Goal: Task Accomplishment & Management: Manage account settings

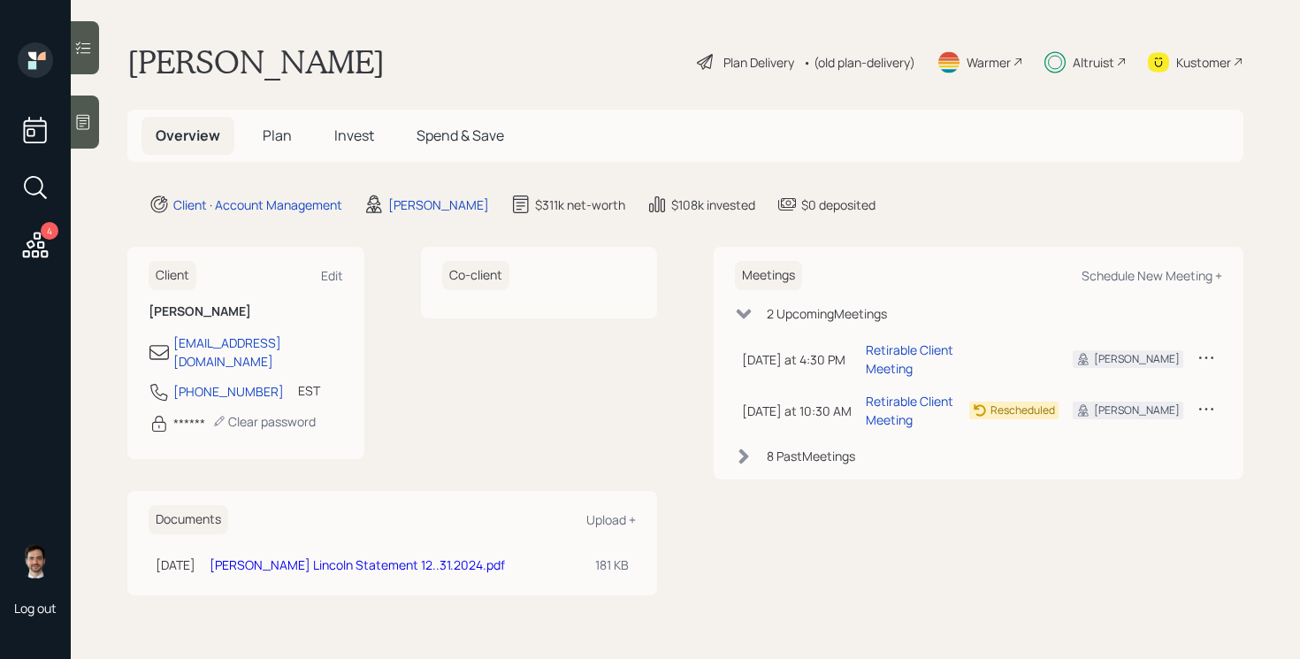
click at [732, 57] on div "Plan Delivery" at bounding box center [759, 62] width 71 height 19
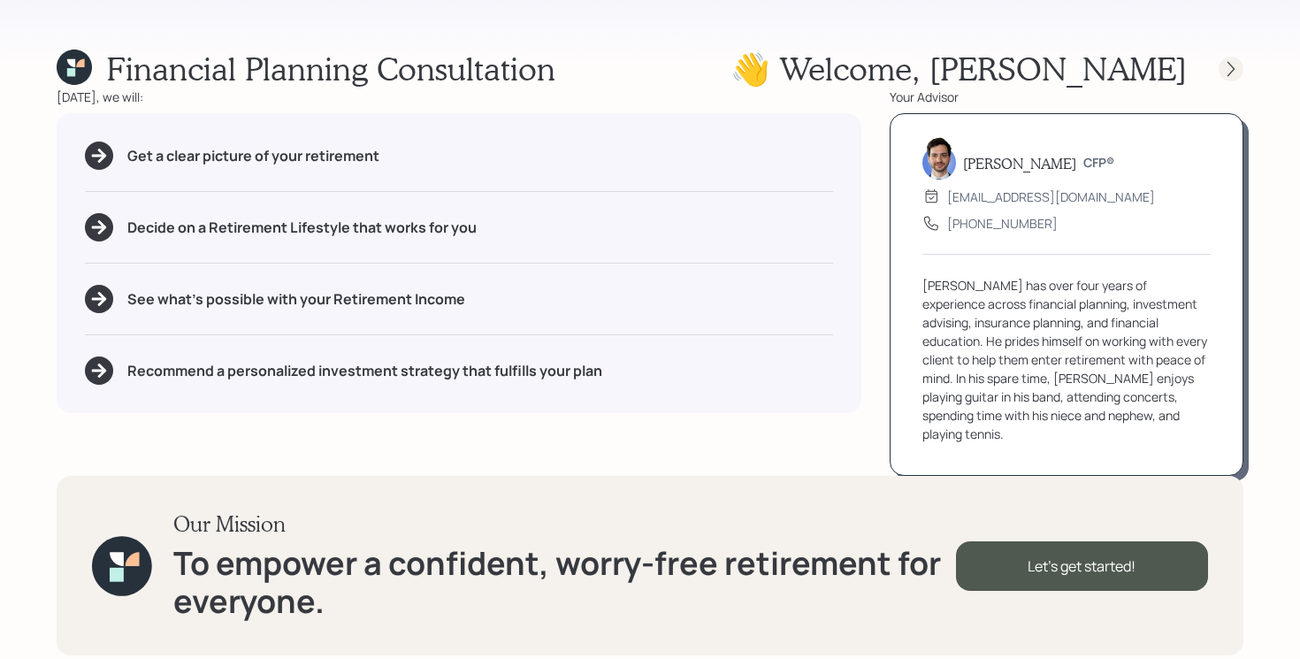
click at [1222, 71] on div at bounding box center [1231, 69] width 25 height 25
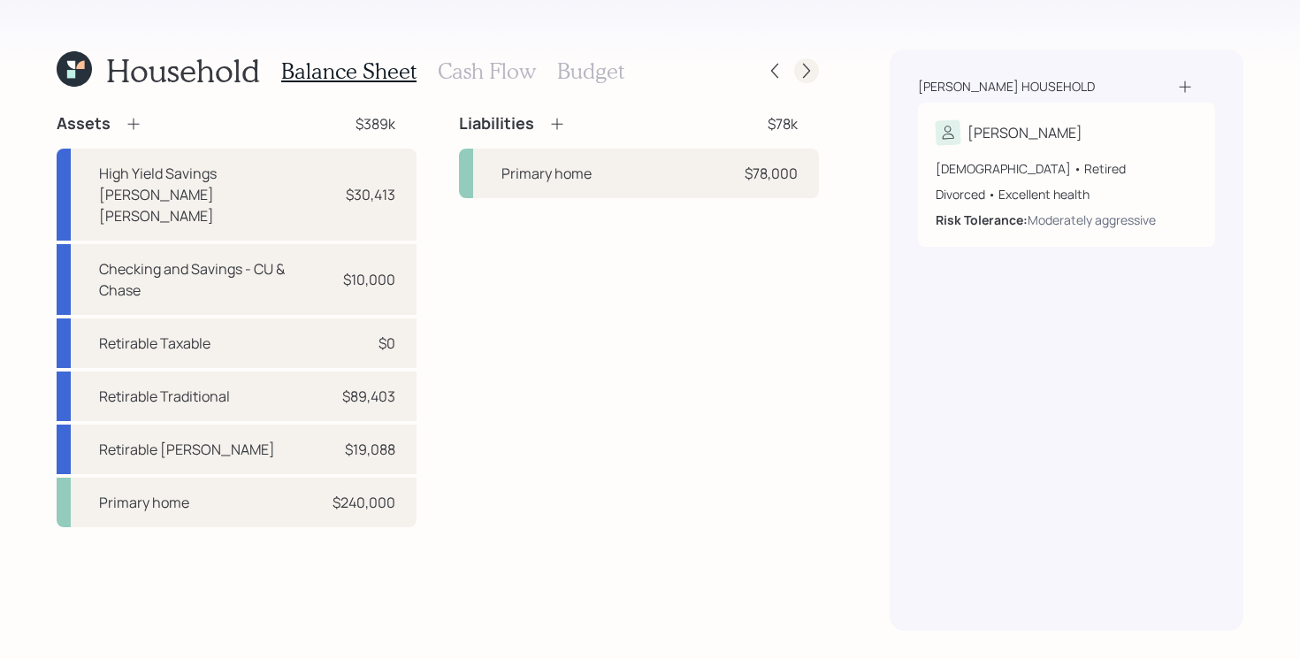
click at [807, 75] on icon at bounding box center [807, 71] width 18 height 18
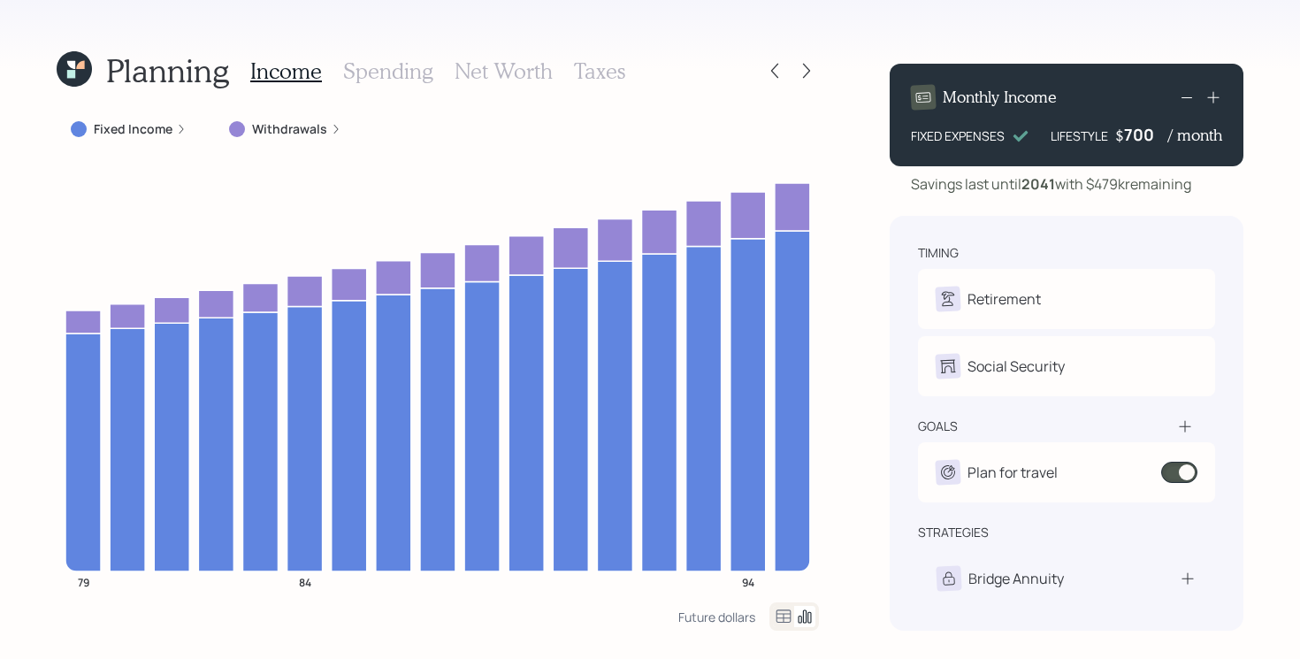
click at [294, 127] on label "Withdrawals" at bounding box center [289, 129] width 75 height 18
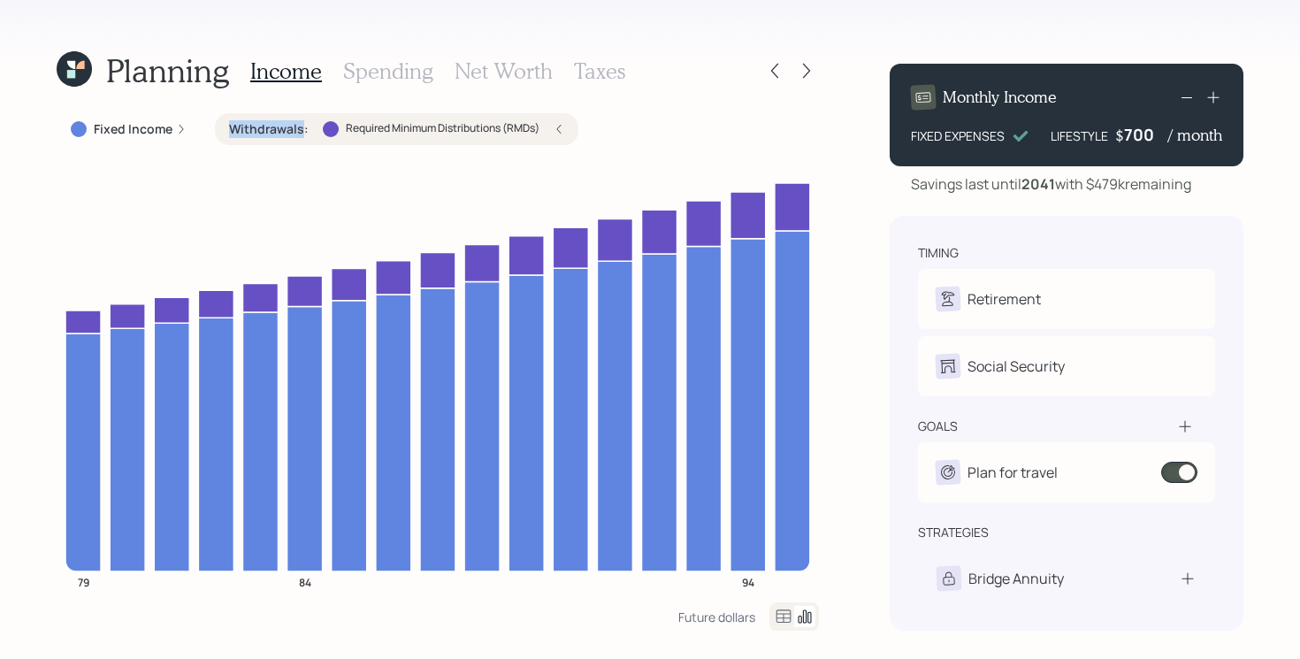
click at [294, 127] on label "Withdrawals :" at bounding box center [269, 129] width 80 height 18
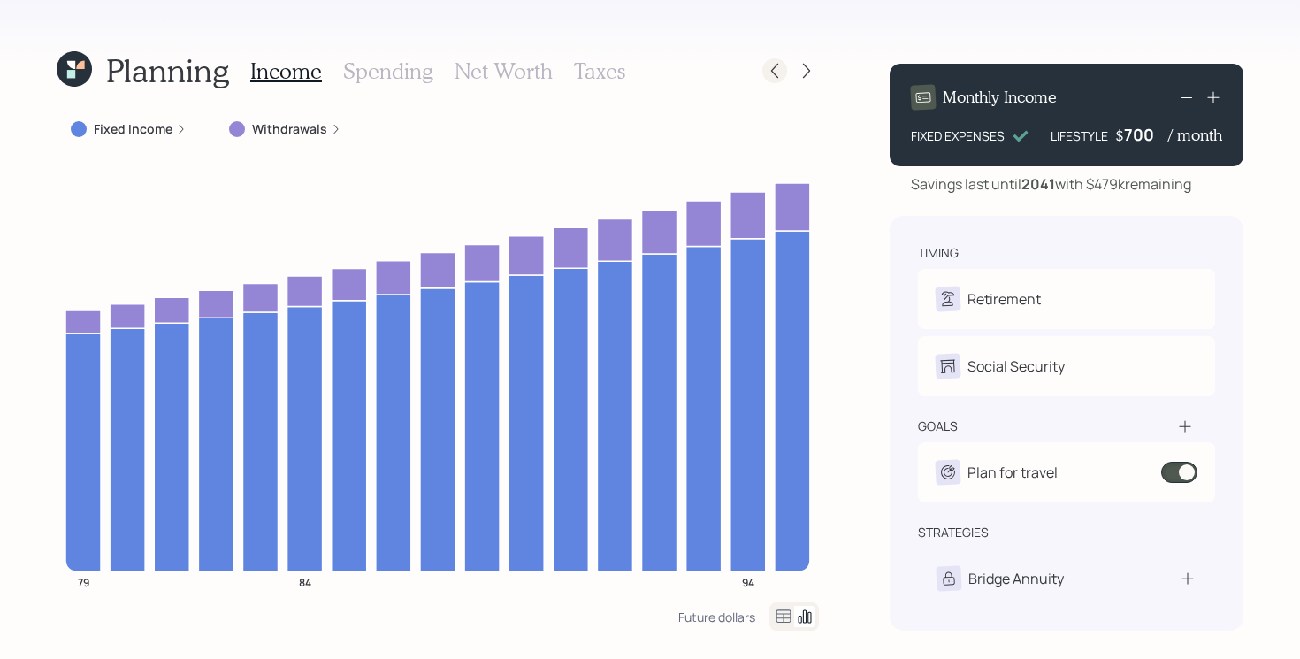
click at [773, 71] on icon at bounding box center [775, 71] width 18 height 18
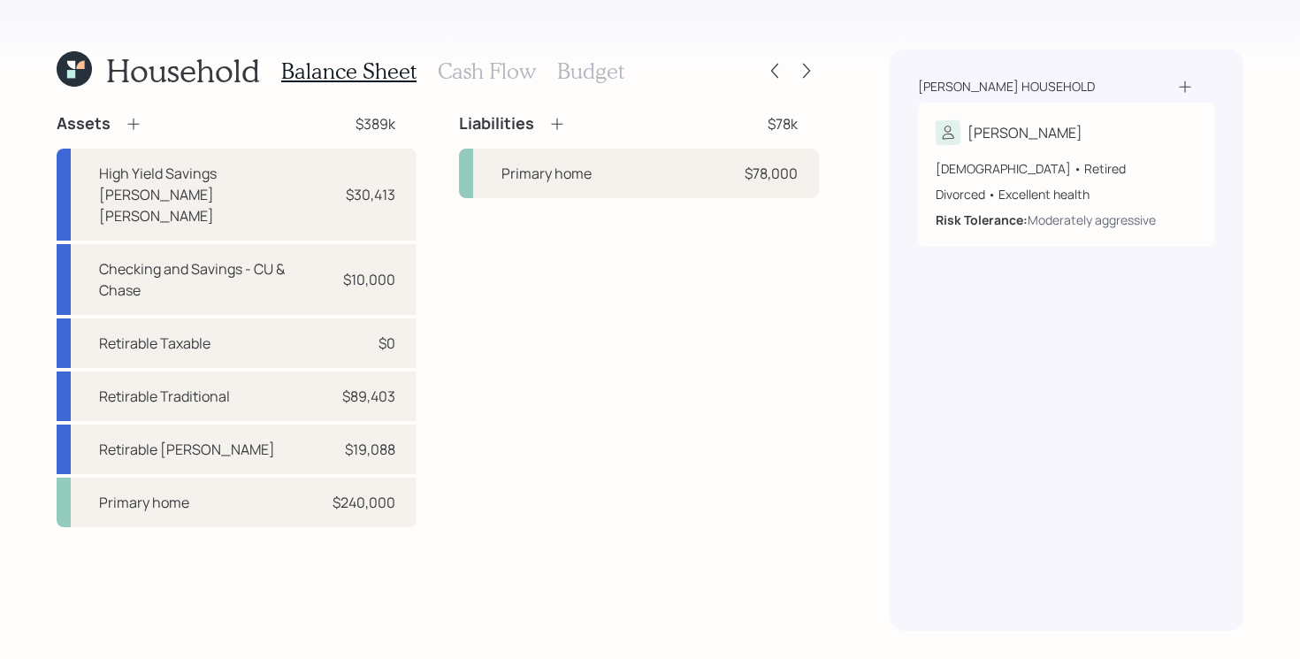
click at [430, 237] on div "Assets $389k High Yield Savings [PERSON_NAME] [PERSON_NAME] $30,413 Checking an…" at bounding box center [438, 320] width 763 height 414
click at [551, 367] on div "Liabilities $78k Primary home $78,000" at bounding box center [639, 320] width 360 height 414
click at [427, 232] on div "Assets $389k High Yield Savings [PERSON_NAME] [PERSON_NAME] $30,413 Checking an…" at bounding box center [438, 320] width 763 height 414
click at [294, 170] on div "High Yield Savings [PERSON_NAME] [PERSON_NAME]" at bounding box center [213, 195] width 229 height 64
select select "taxable"
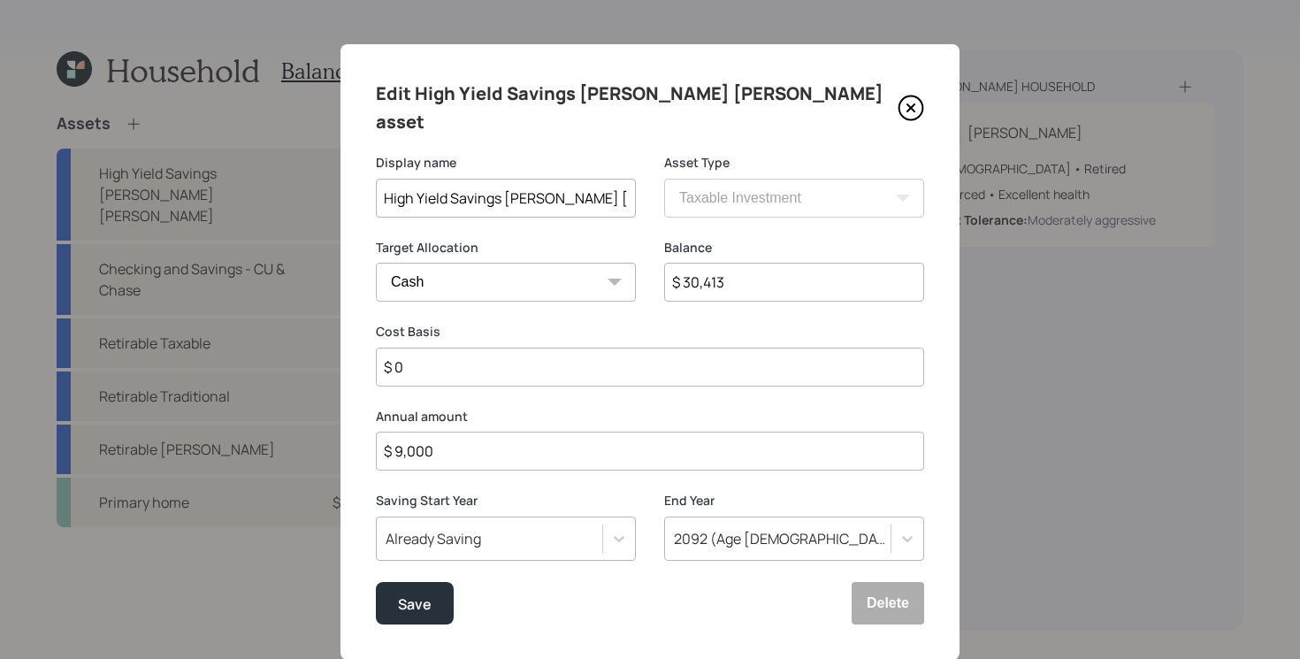
click at [748, 263] on input "$ 30,413" at bounding box center [794, 282] width 260 height 39
click at [911, 104] on icon at bounding box center [911, 108] width 27 height 27
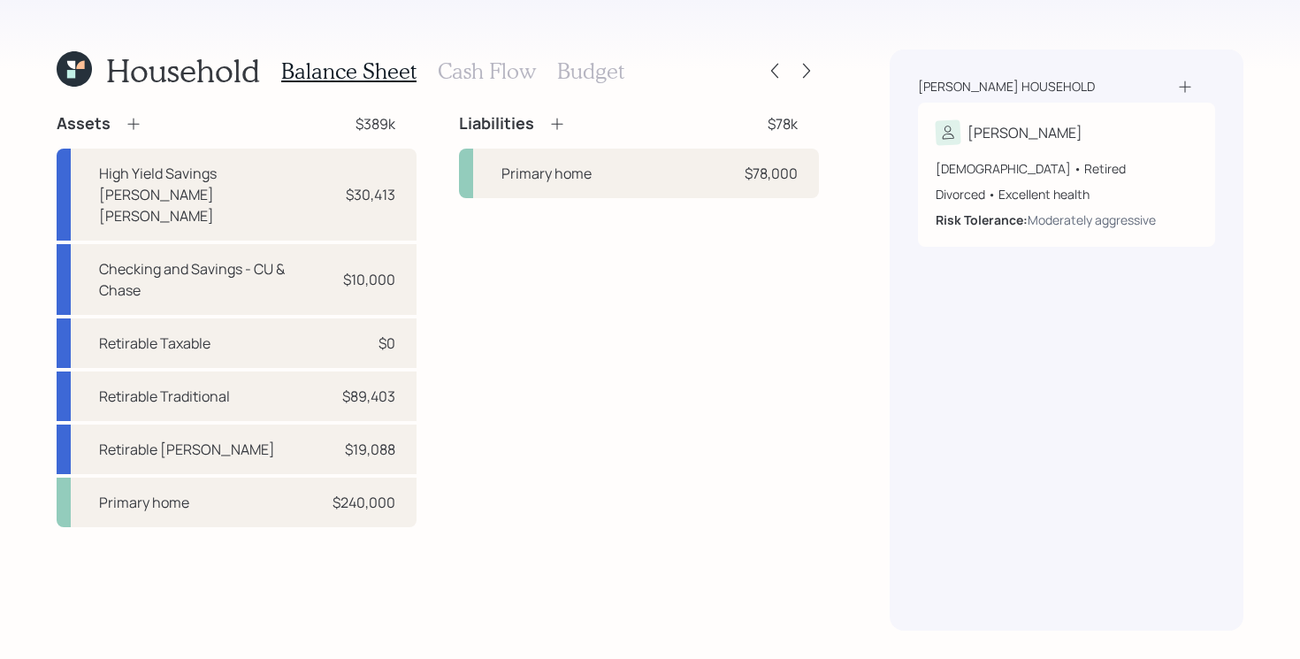
click at [543, 326] on div "Liabilities $78k Primary home $78,000" at bounding box center [639, 320] width 360 height 414
click at [231, 166] on div "High Yield Savings [PERSON_NAME] [PERSON_NAME]" at bounding box center [213, 195] width 229 height 64
select select "taxable"
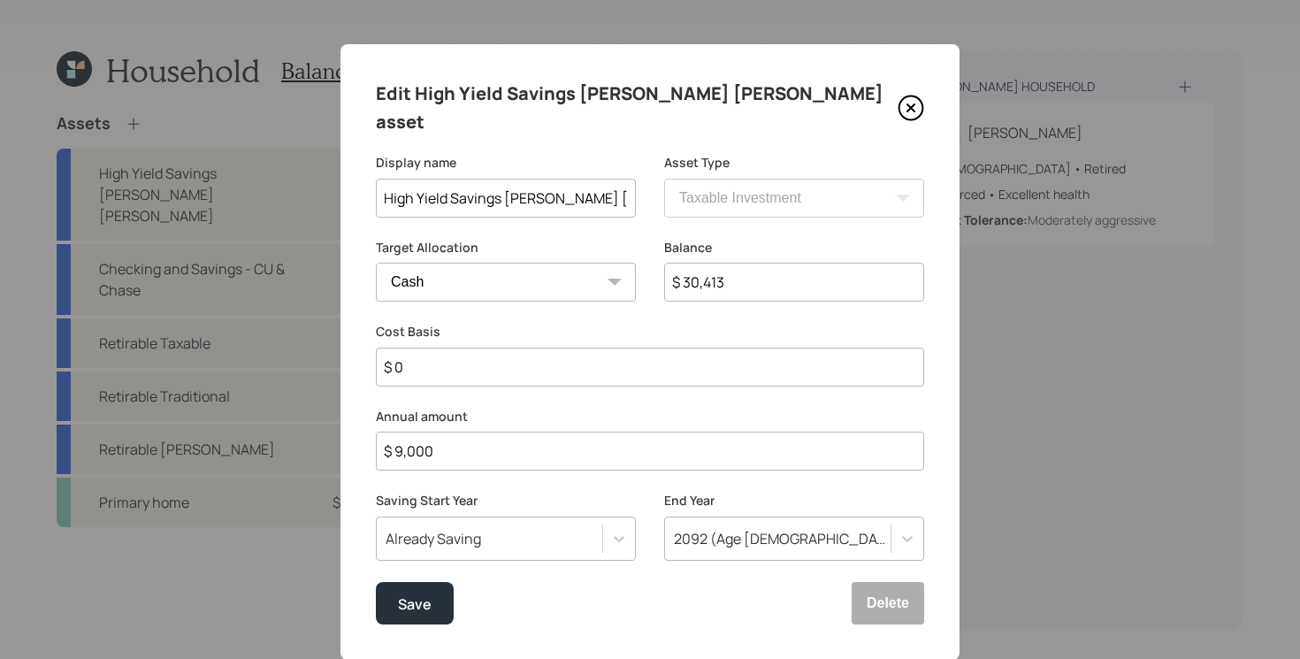
click at [767, 263] on input "$ 30,413" at bounding box center [794, 282] width 260 height 39
type input "$ 2"
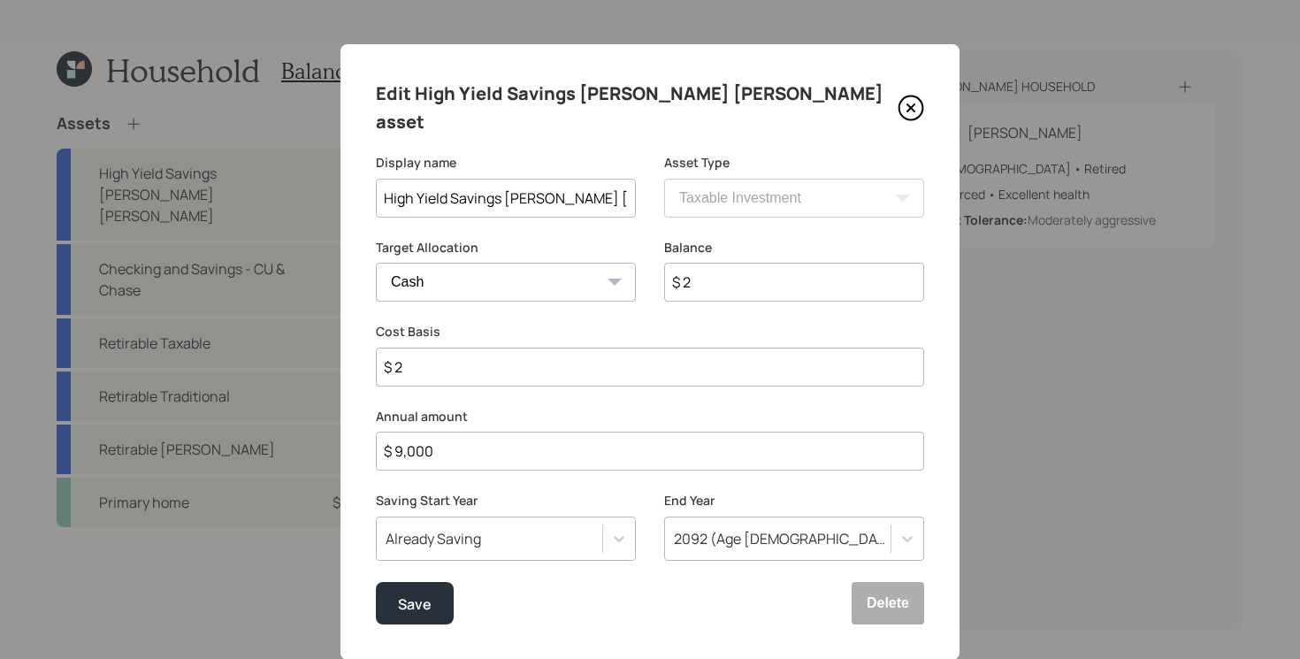
type input "$ 22"
type input "$ 220"
type input "$ 2,200"
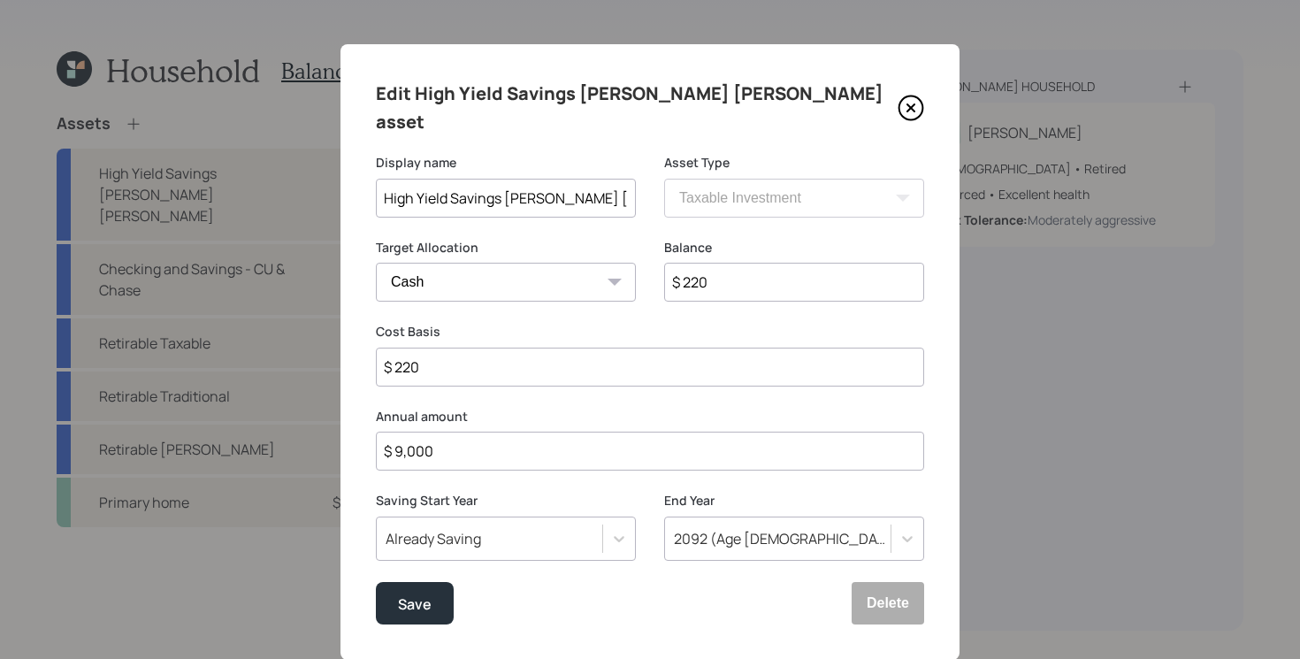
type input "$ 2,200"
type input "$ 22,000"
click at [376, 582] on button "Save" at bounding box center [415, 603] width 78 height 42
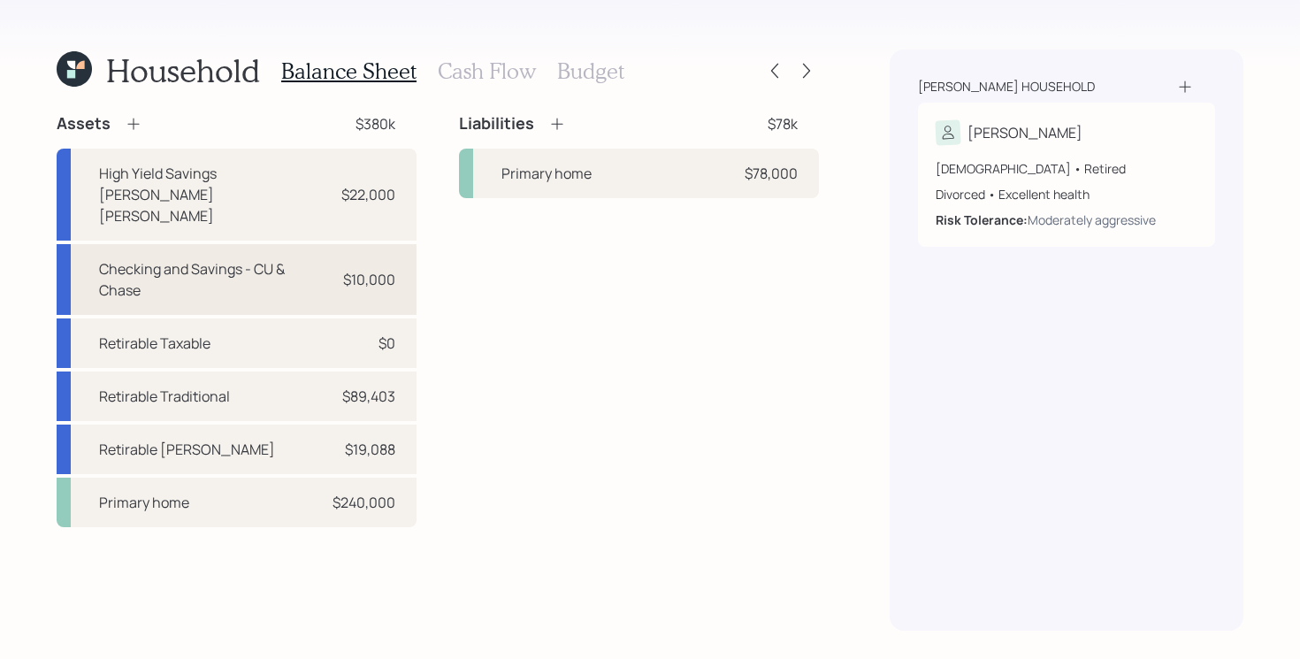
click at [293, 258] on div "Checking and Savings - CU & Chase" at bounding box center [213, 279] width 229 height 42
select select "taxable"
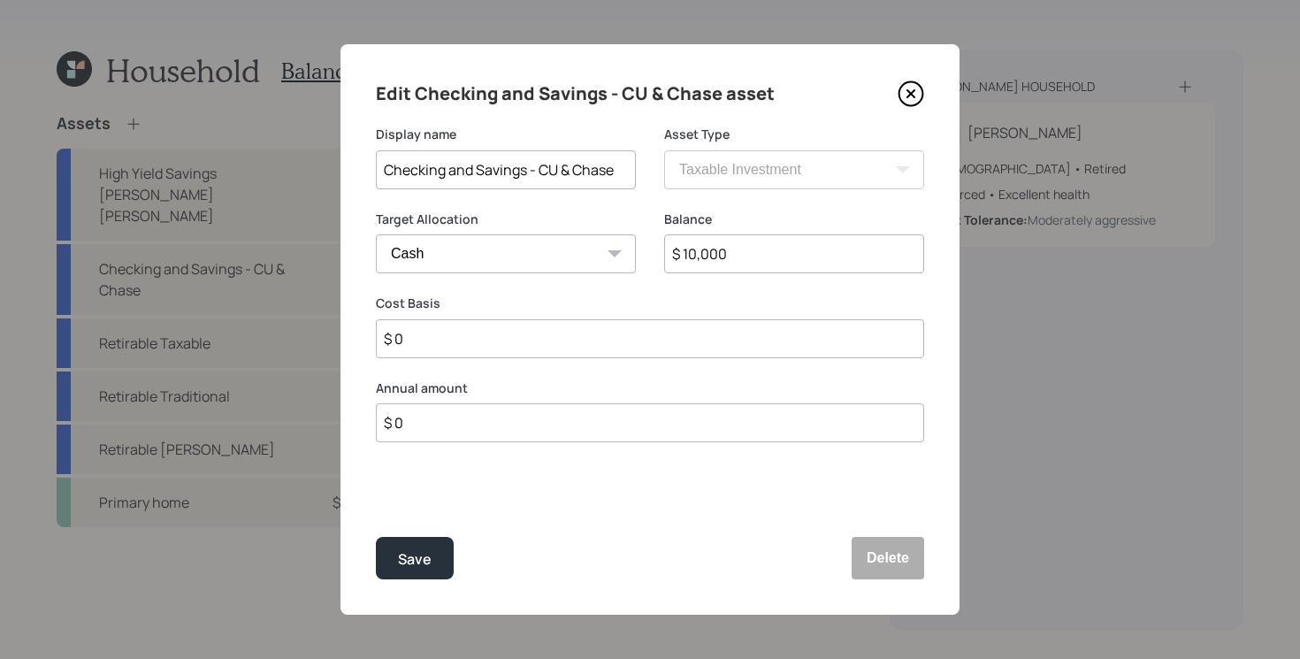
click at [801, 261] on input "$ 10,000" at bounding box center [794, 253] width 260 height 39
type input "$ 1"
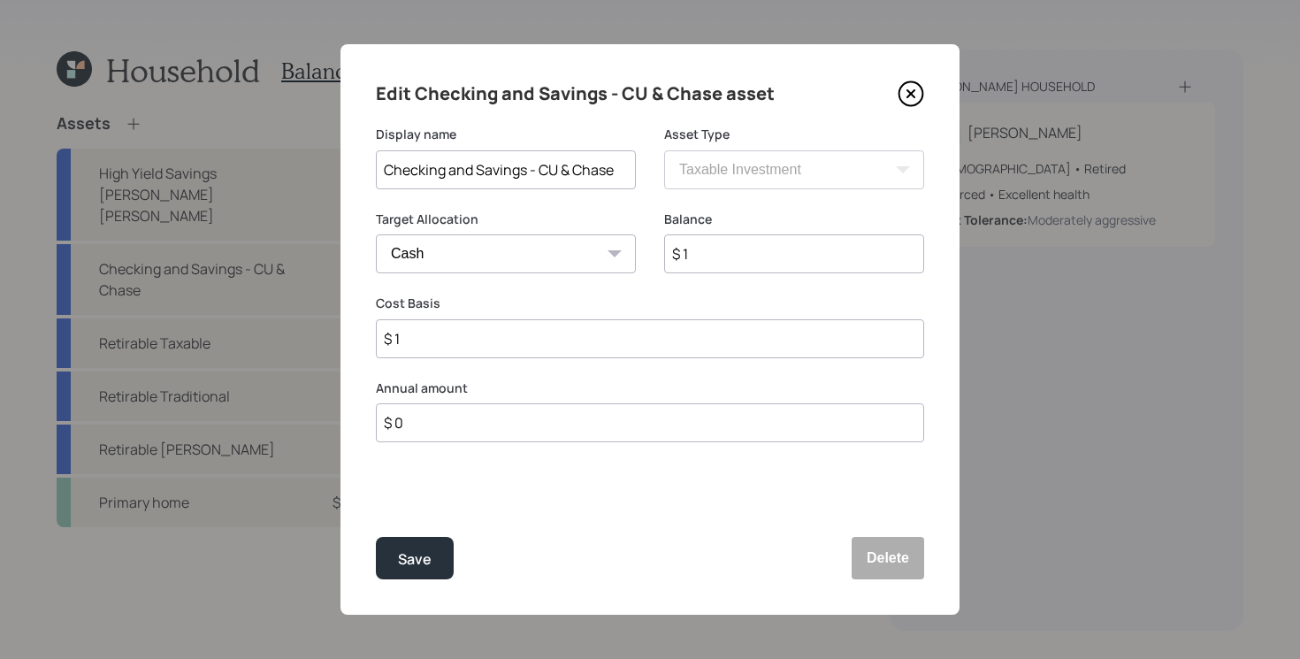
type input "$ 14"
type input "$ 140"
type input "$ 1,400"
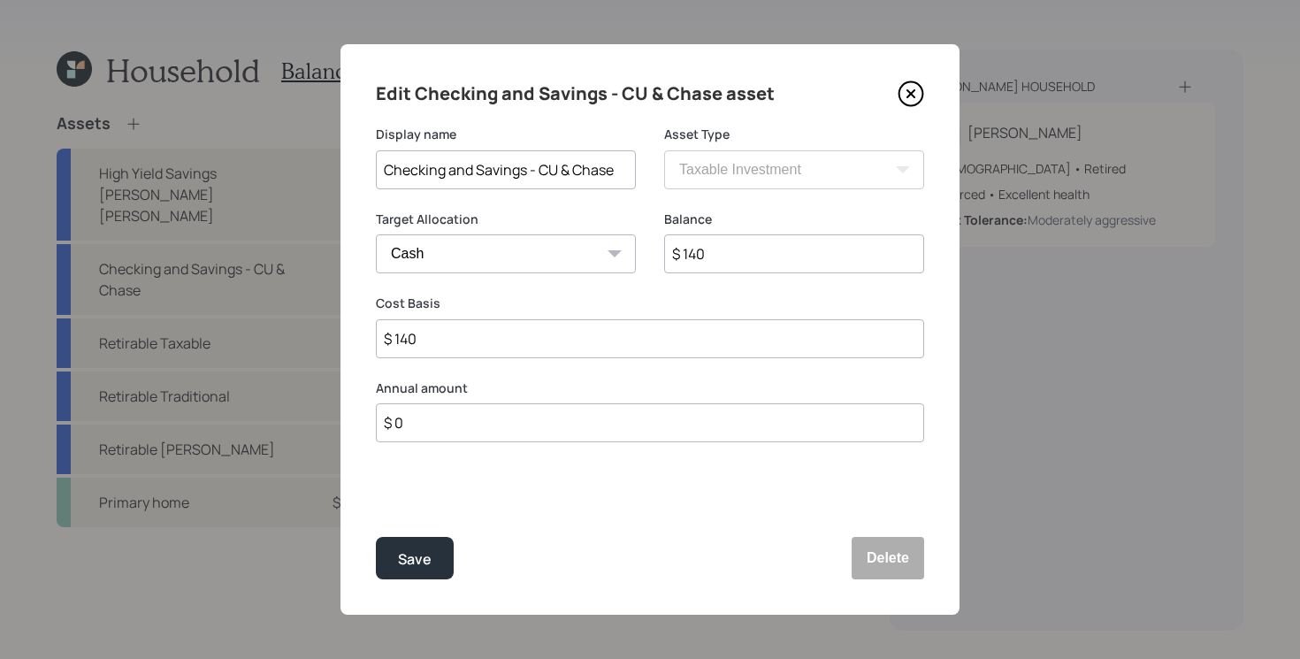
type input "$ 1,400"
type input "$ 14,000"
click at [376, 537] on button "Save" at bounding box center [415, 558] width 78 height 42
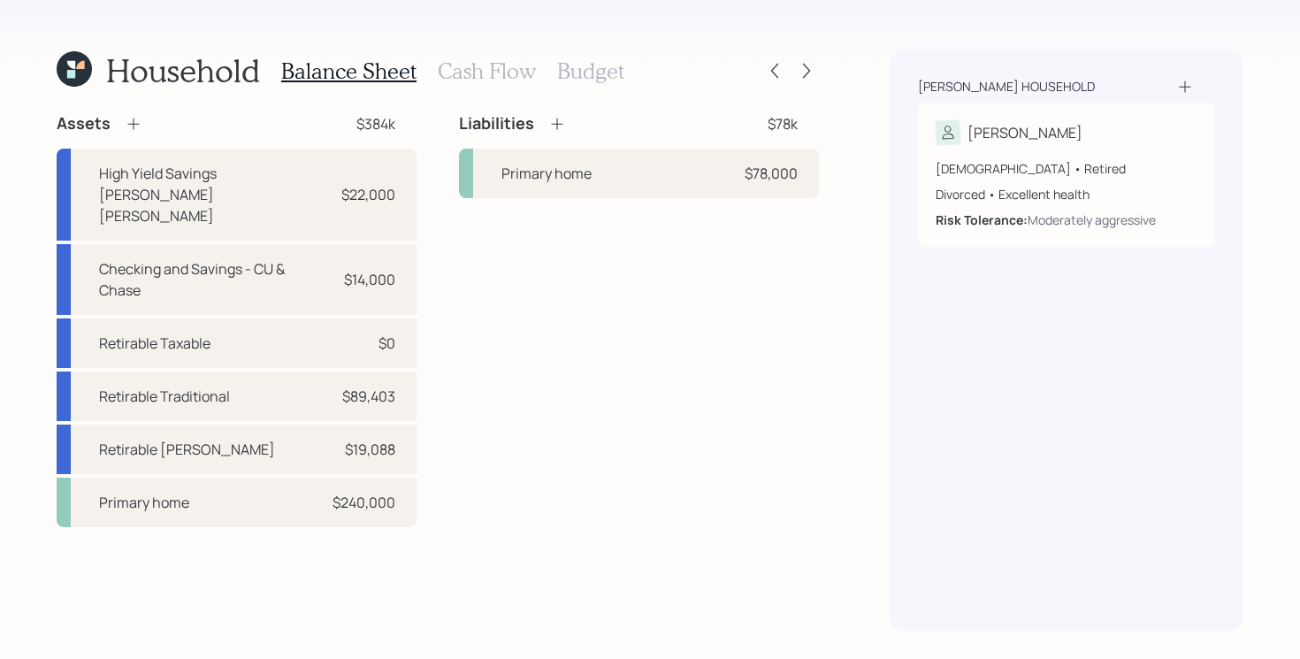
click at [464, 393] on div "Liabilities $78k Primary home $78,000" at bounding box center [639, 320] width 360 height 414
click at [443, 271] on div "Assets $384k High Yield Savings [PERSON_NAME] [PERSON_NAME] $22,000 Checking an…" at bounding box center [438, 320] width 763 height 414
click at [84, 71] on icon at bounding box center [74, 68] width 35 height 35
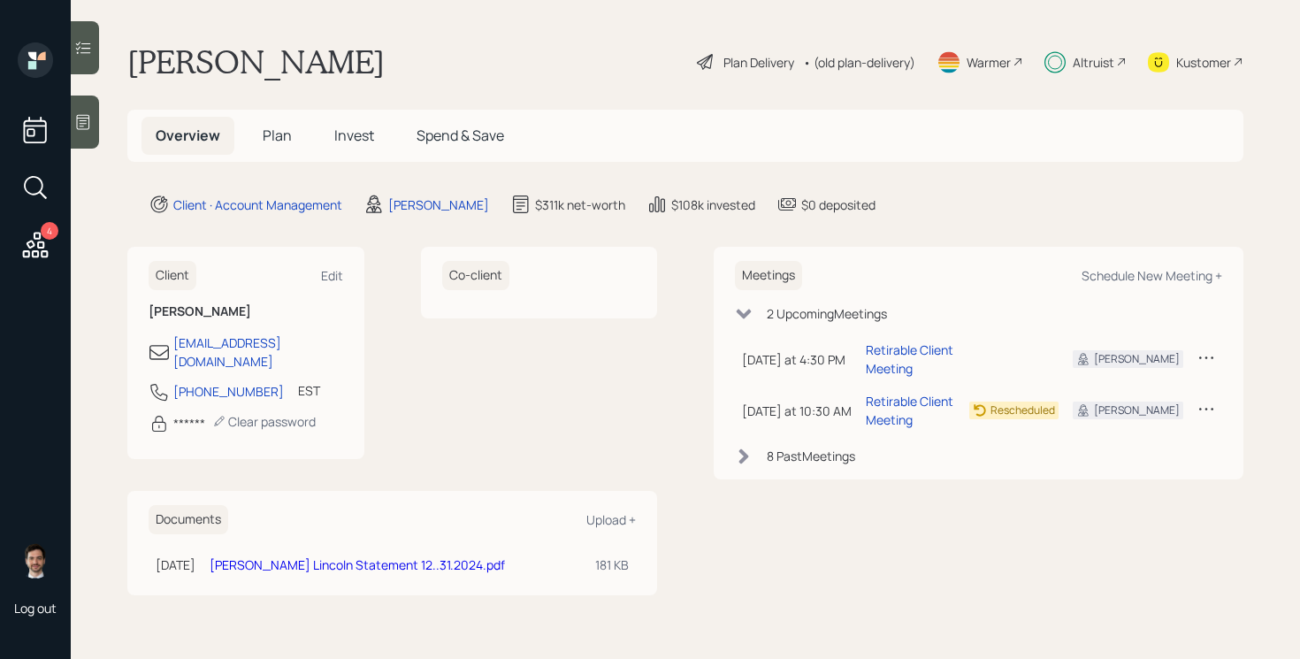
click at [288, 139] on span "Plan" at bounding box center [277, 135] width 29 height 19
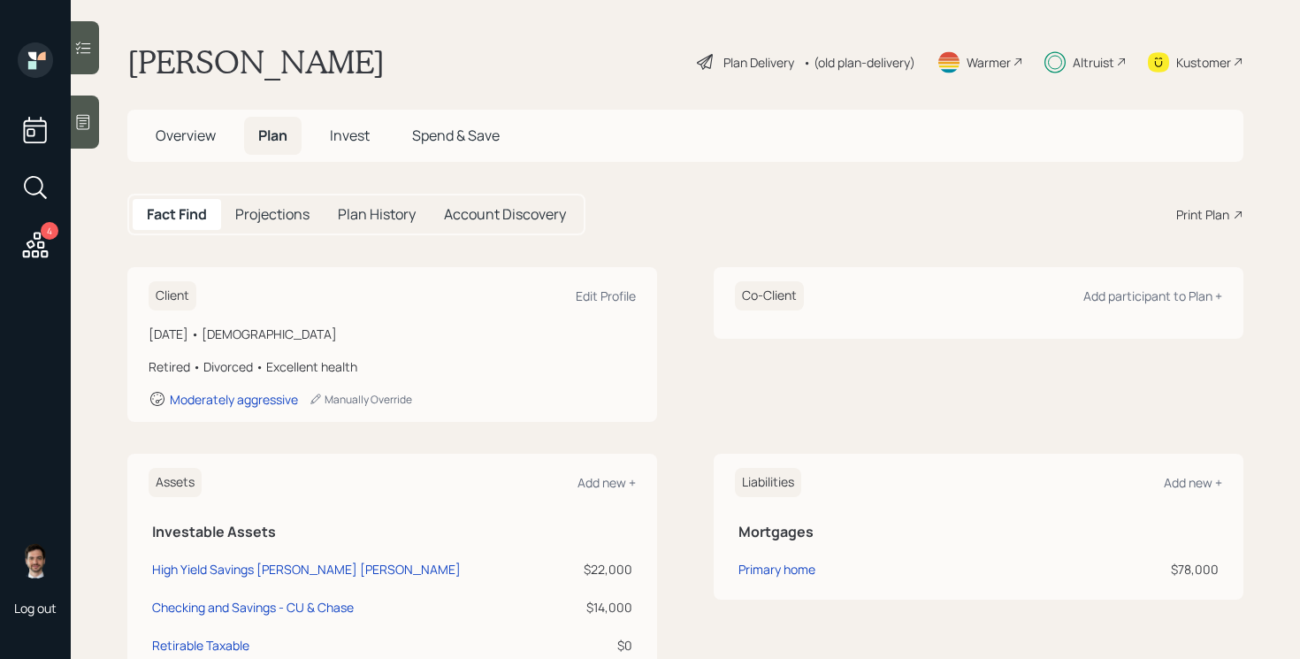
click at [755, 65] on div "Plan Delivery" at bounding box center [759, 62] width 71 height 19
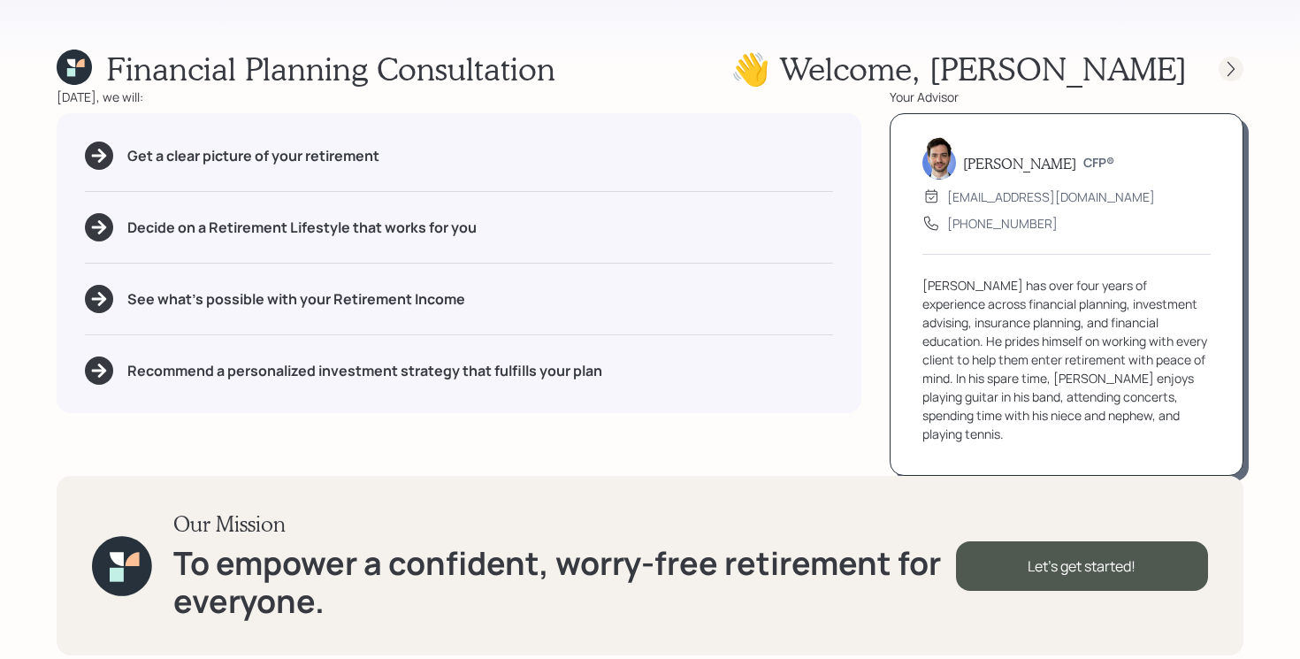
click at [1228, 72] on icon at bounding box center [1232, 69] width 18 height 18
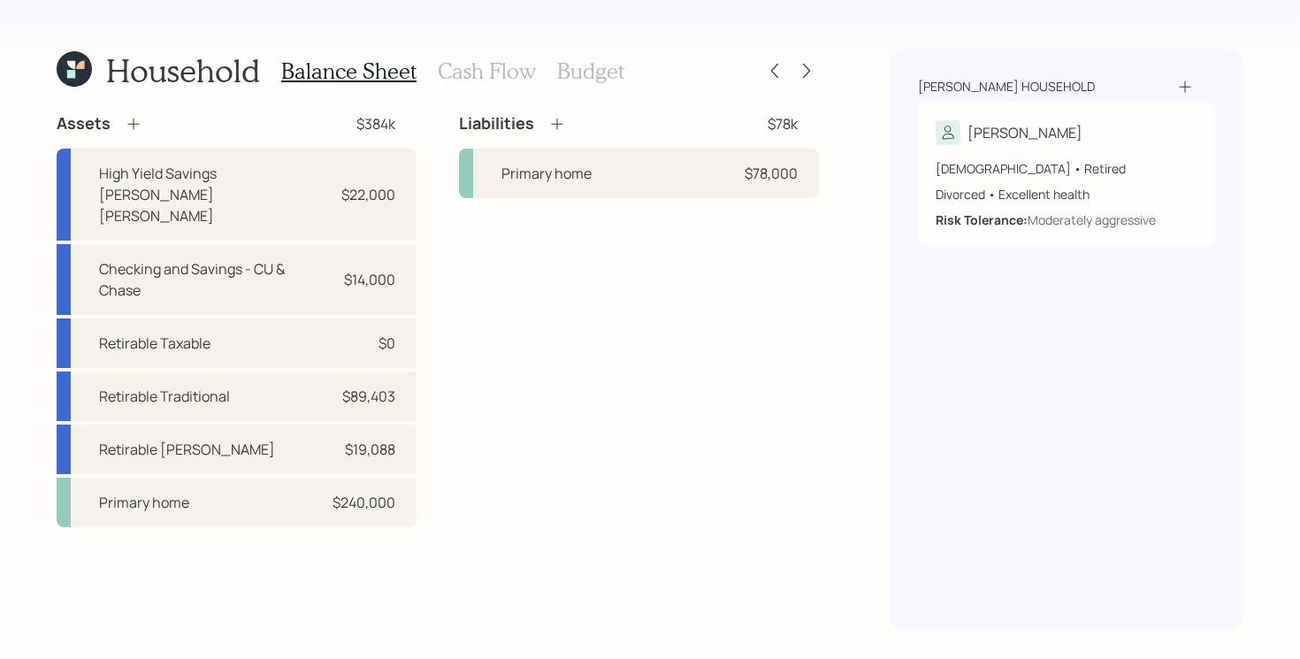
click at [435, 297] on div "Assets $384k High Yield Savings [PERSON_NAME] [PERSON_NAME] $22,000 Checking an…" at bounding box center [438, 320] width 763 height 414
click at [603, 175] on div "Primary home $78,000" at bounding box center [639, 174] width 360 height 50
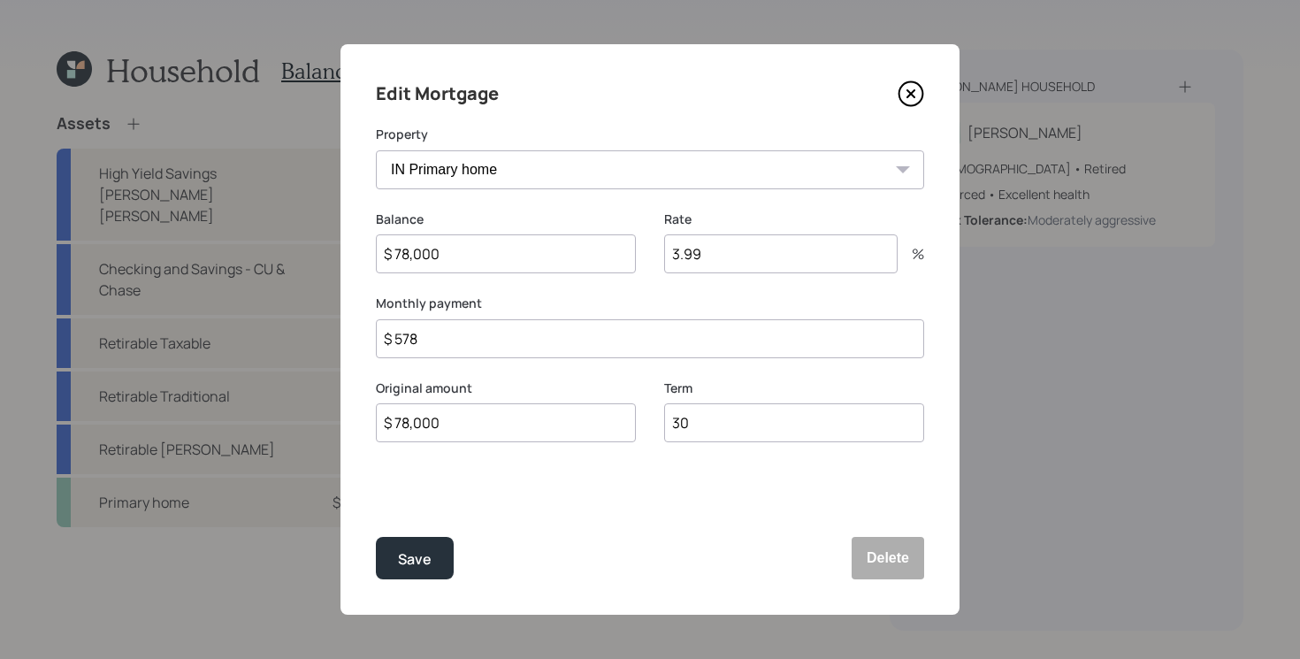
click at [909, 92] on icon at bounding box center [911, 93] width 7 height 7
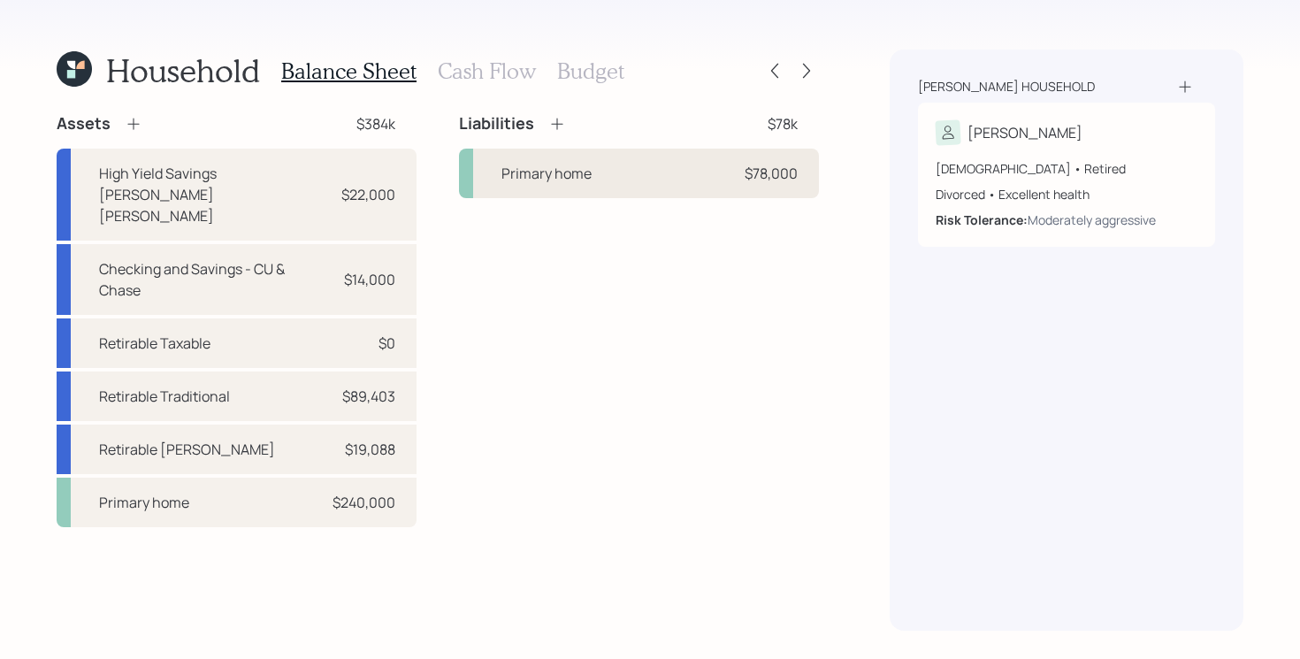
click at [662, 185] on div "Primary home $78,000" at bounding box center [639, 174] width 360 height 50
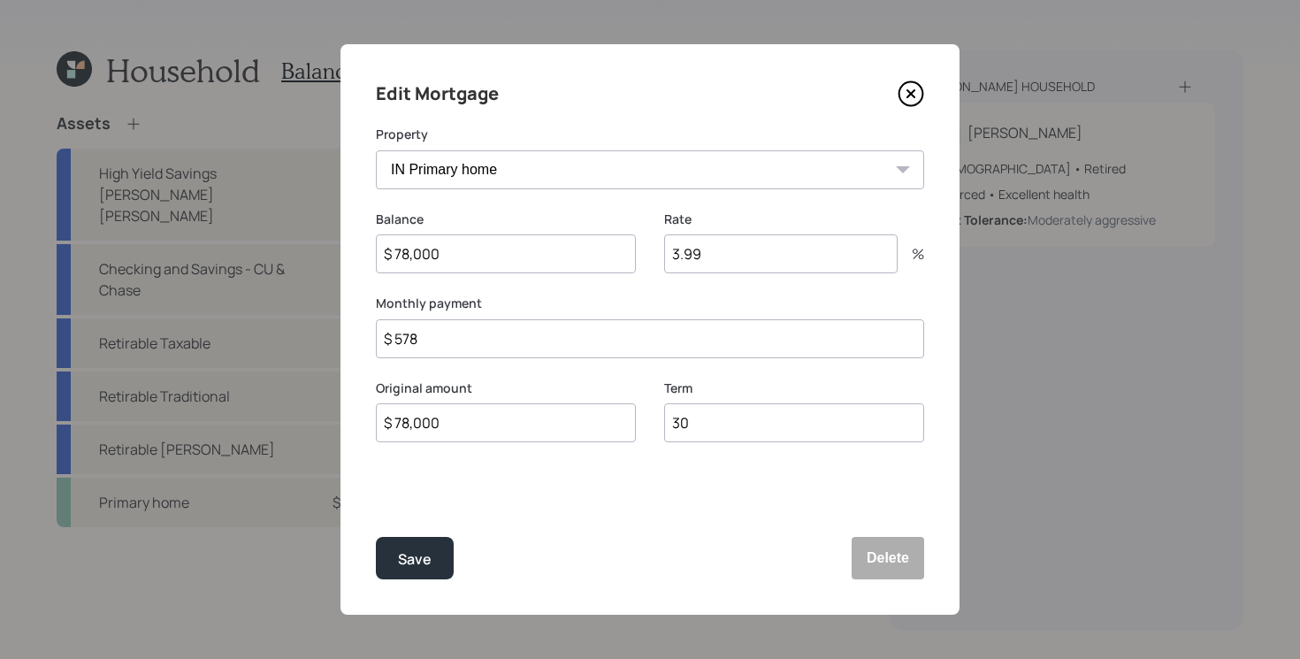
click at [529, 256] on input "$ 78,000" at bounding box center [506, 253] width 260 height 39
click at [905, 94] on icon at bounding box center [911, 94] width 27 height 27
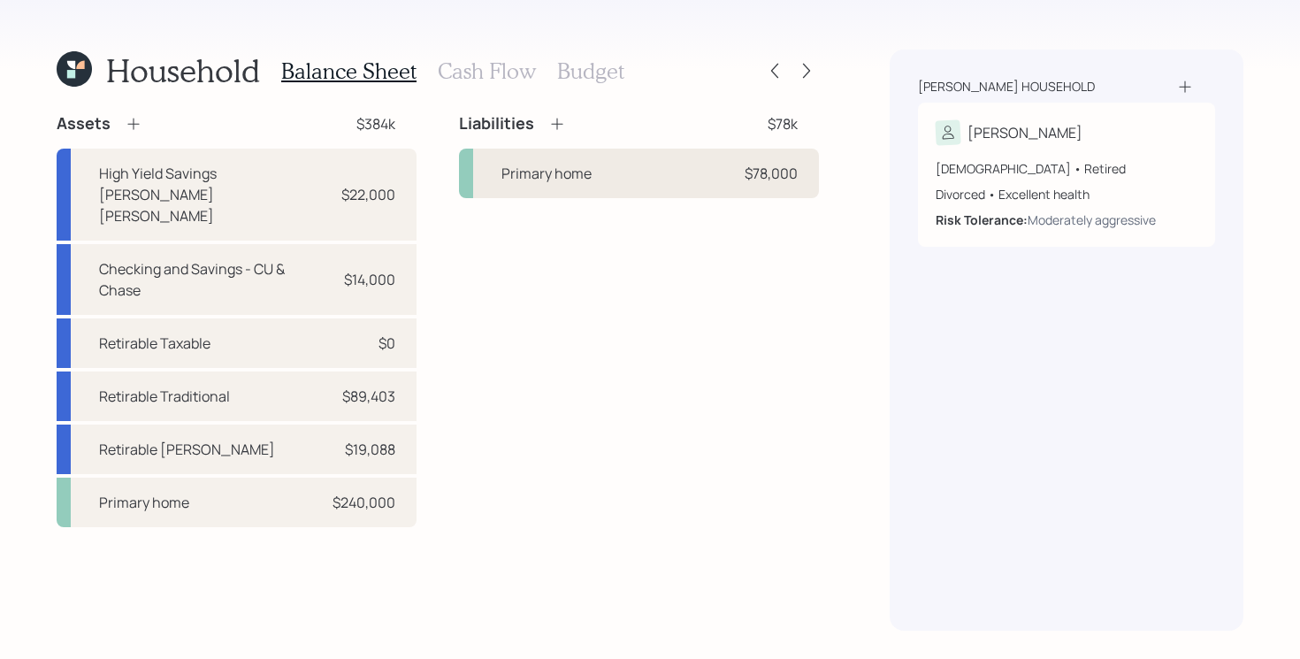
click at [608, 188] on div "Primary home $78,000" at bounding box center [639, 174] width 360 height 50
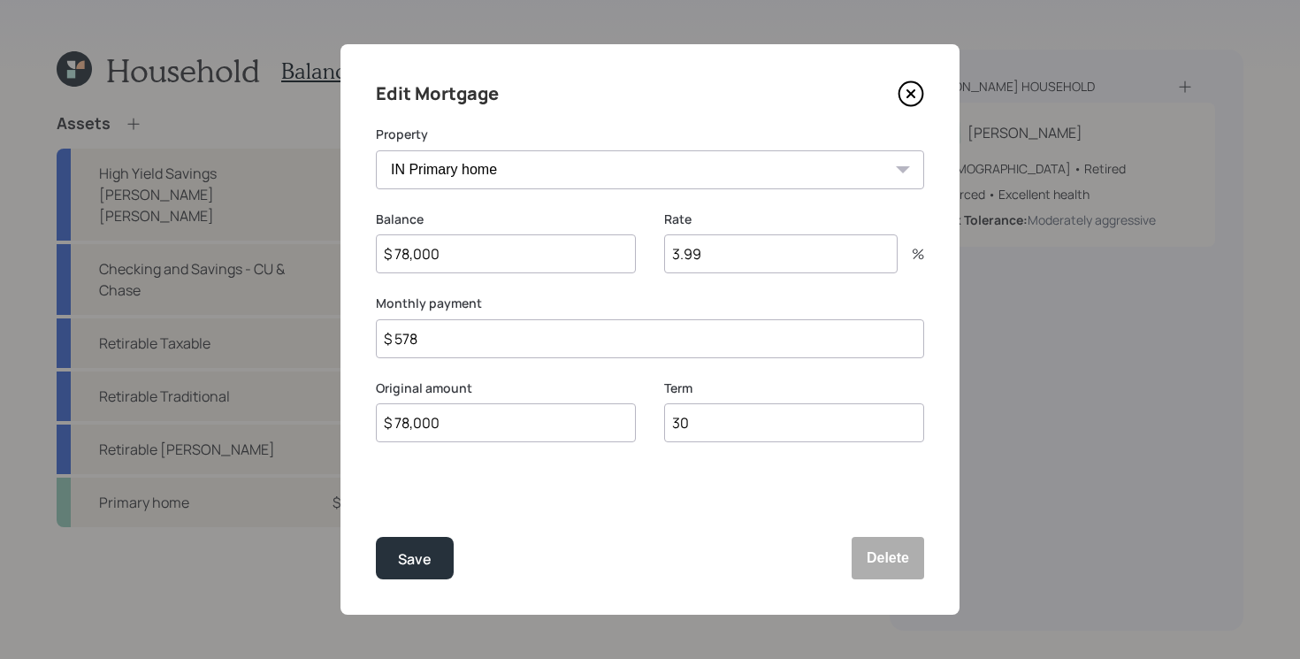
click at [557, 258] on input "$ 78,000" at bounding box center [506, 253] width 260 height 39
click at [511, 263] on input "$ 78,000" at bounding box center [506, 253] width 260 height 39
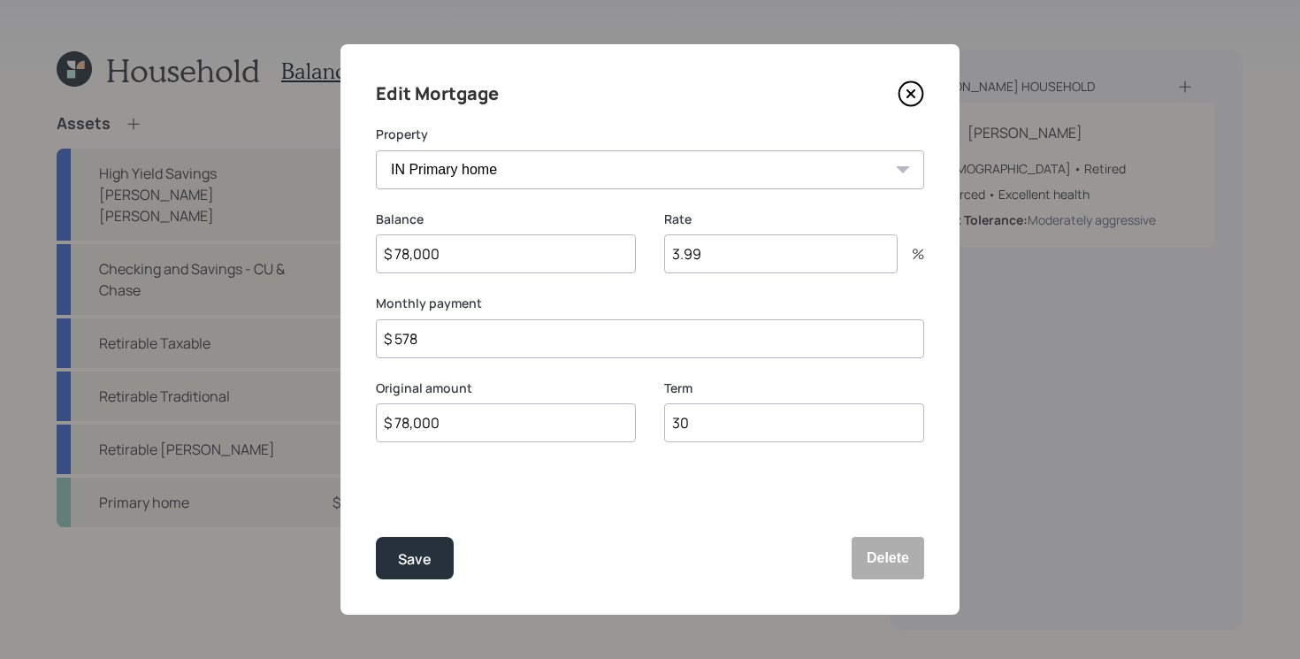
click at [511, 262] on input "$ 78,000" at bounding box center [506, 253] width 260 height 39
type input "$ 81,000"
click at [421, 563] on div "Save" at bounding box center [415, 560] width 34 height 24
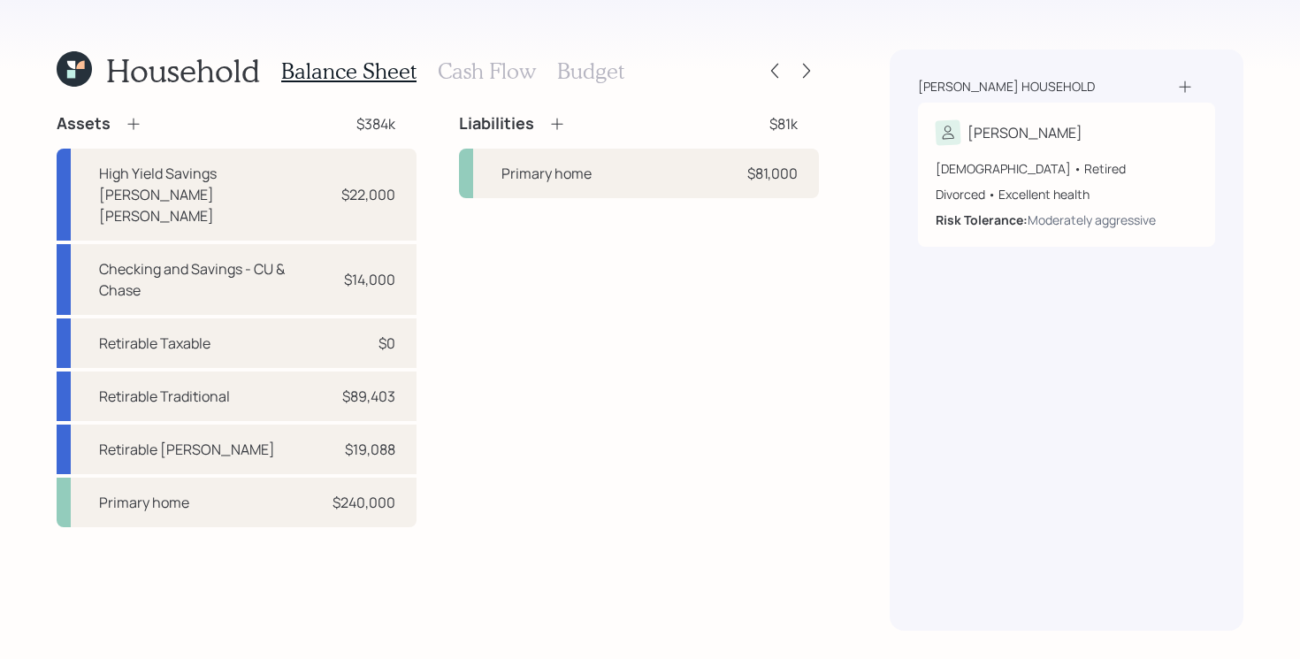
click at [507, 53] on div "Balance Sheet Cash Flow Budget" at bounding box center [452, 71] width 343 height 42
click at [480, 78] on h3 "Cash Flow" at bounding box center [487, 71] width 98 height 26
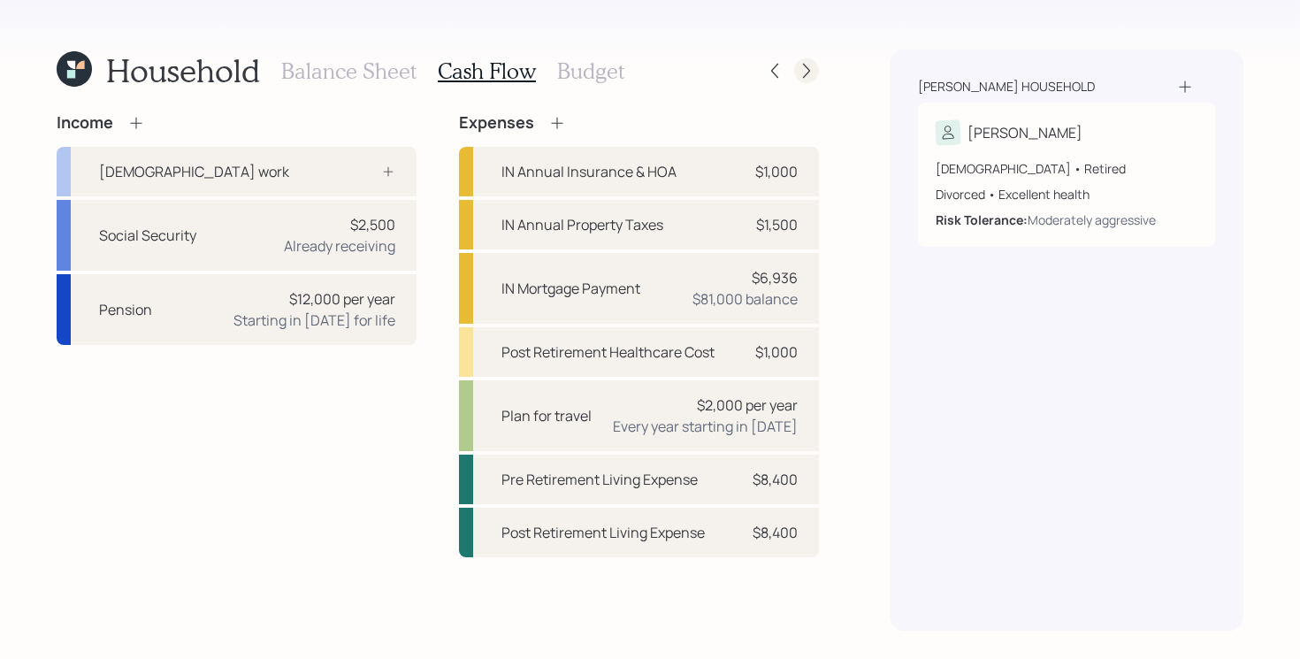
click at [812, 74] on icon at bounding box center [807, 71] width 18 height 18
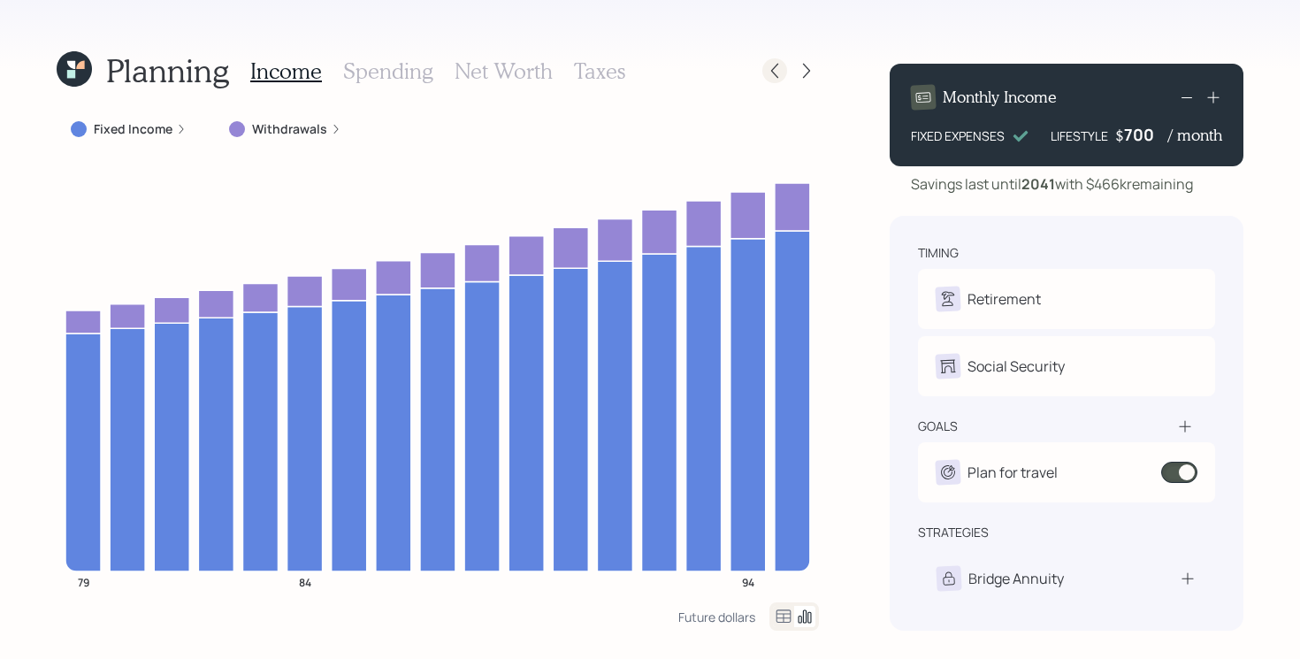
click at [777, 78] on icon at bounding box center [775, 71] width 18 height 18
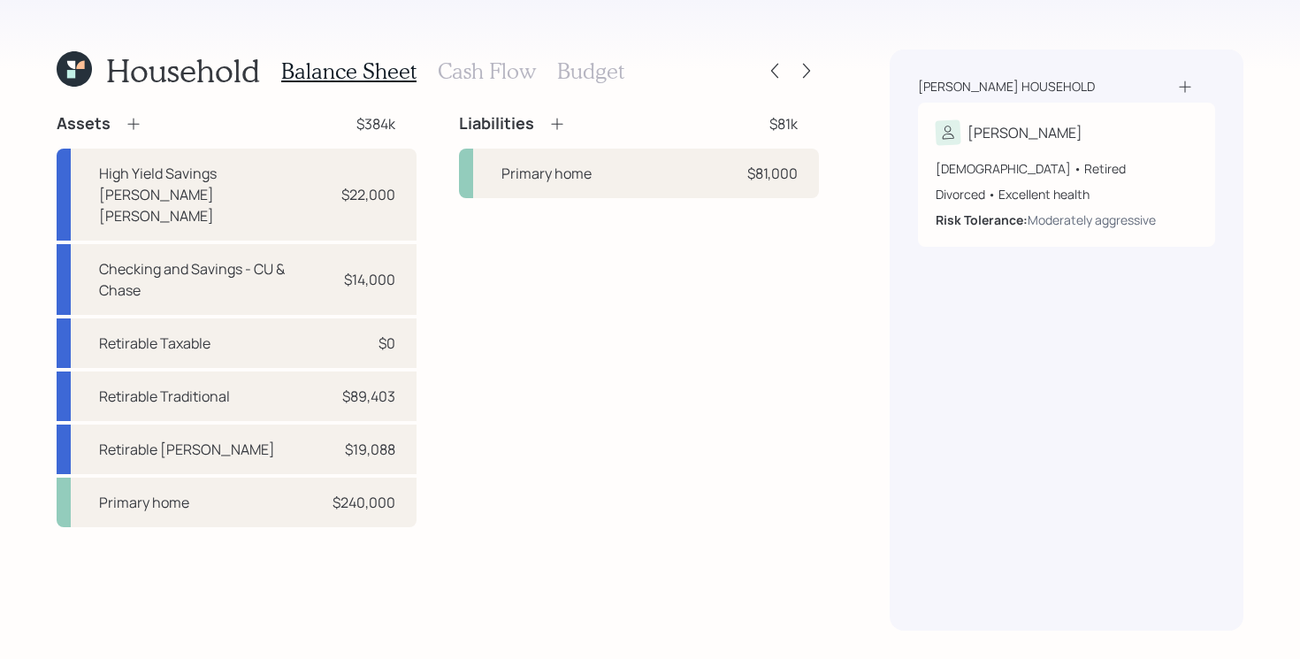
click at [470, 246] on div "Liabilities $81k Primary home $81,000" at bounding box center [639, 320] width 360 height 414
click at [502, 65] on h3 "Cash Flow" at bounding box center [487, 71] width 98 height 26
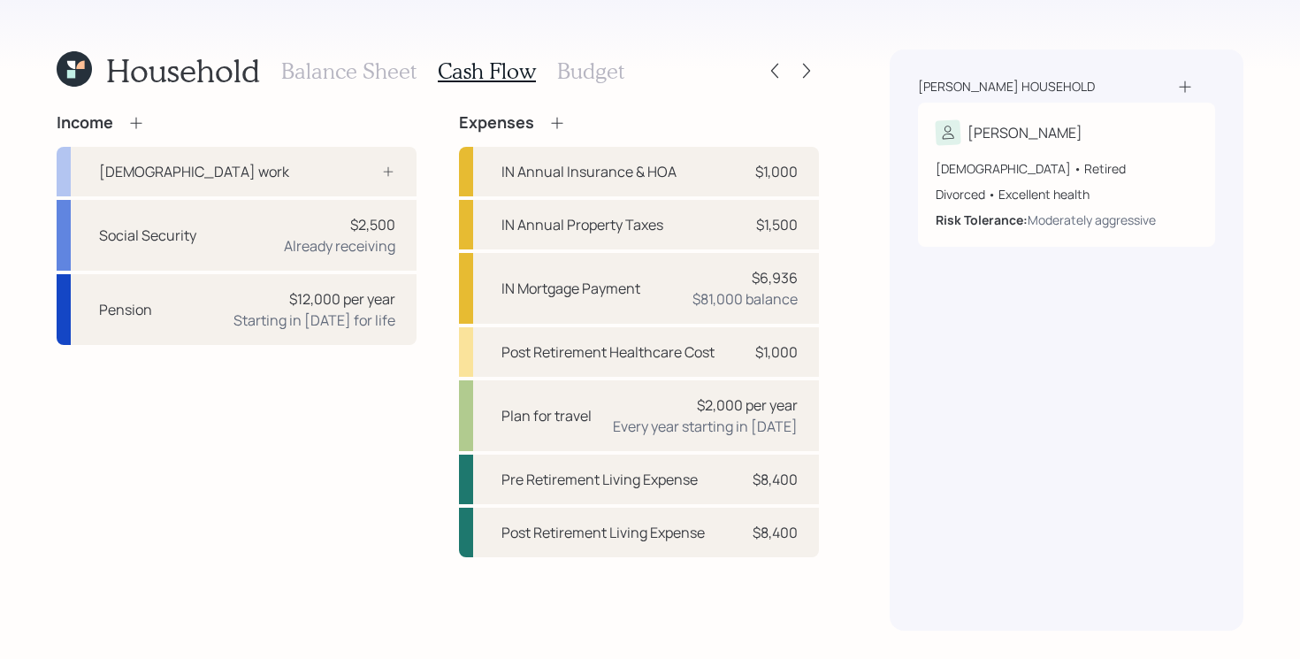
click at [344, 74] on h3 "Balance Sheet" at bounding box center [348, 71] width 135 height 26
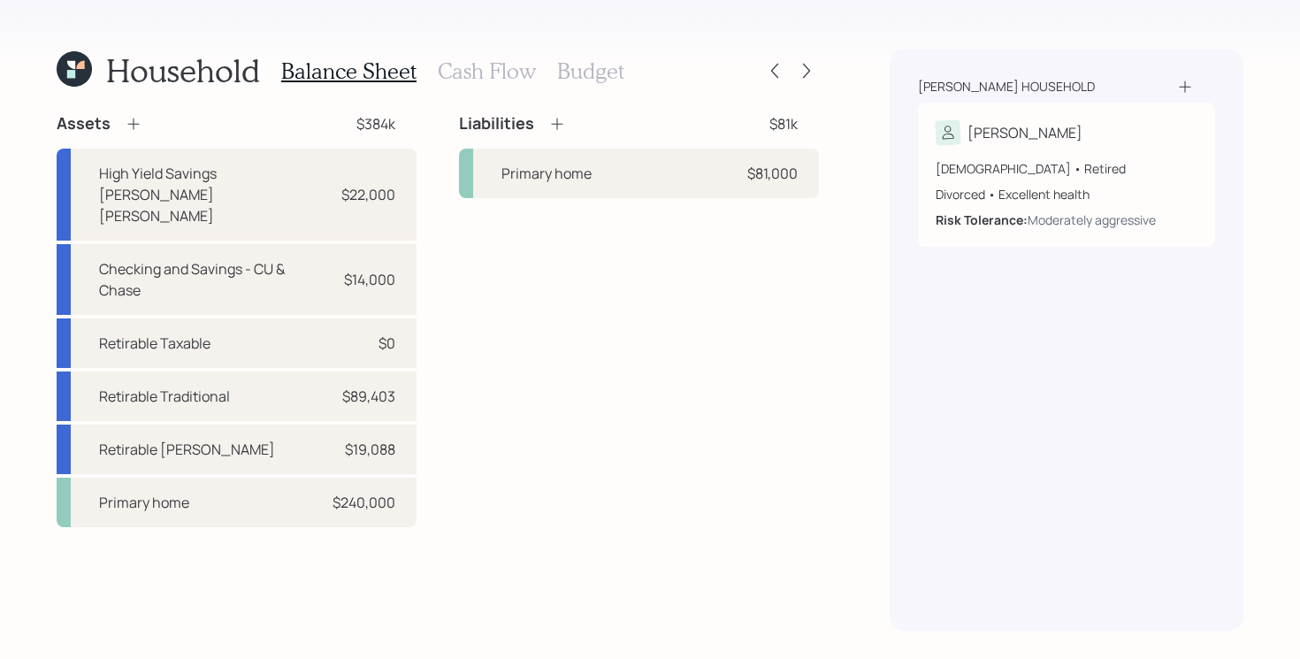
click at [471, 70] on h3 "Cash Flow" at bounding box center [487, 71] width 98 height 26
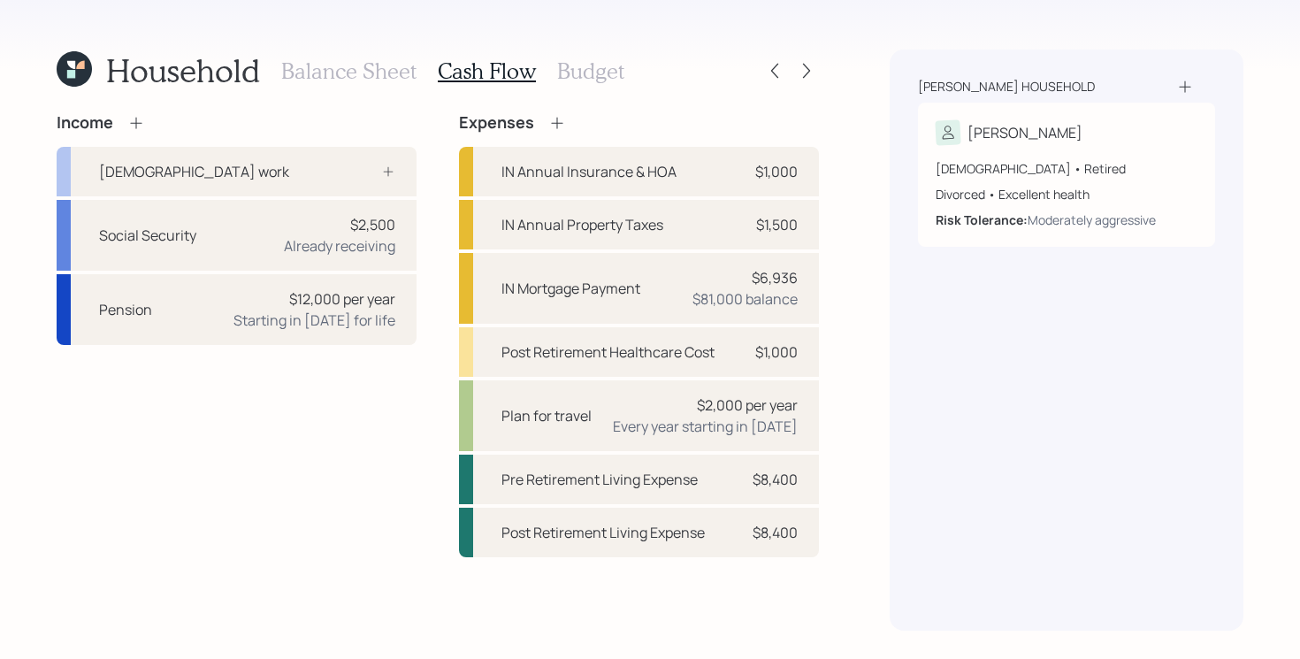
click at [372, 69] on h3 "Balance Sheet" at bounding box center [348, 71] width 135 height 26
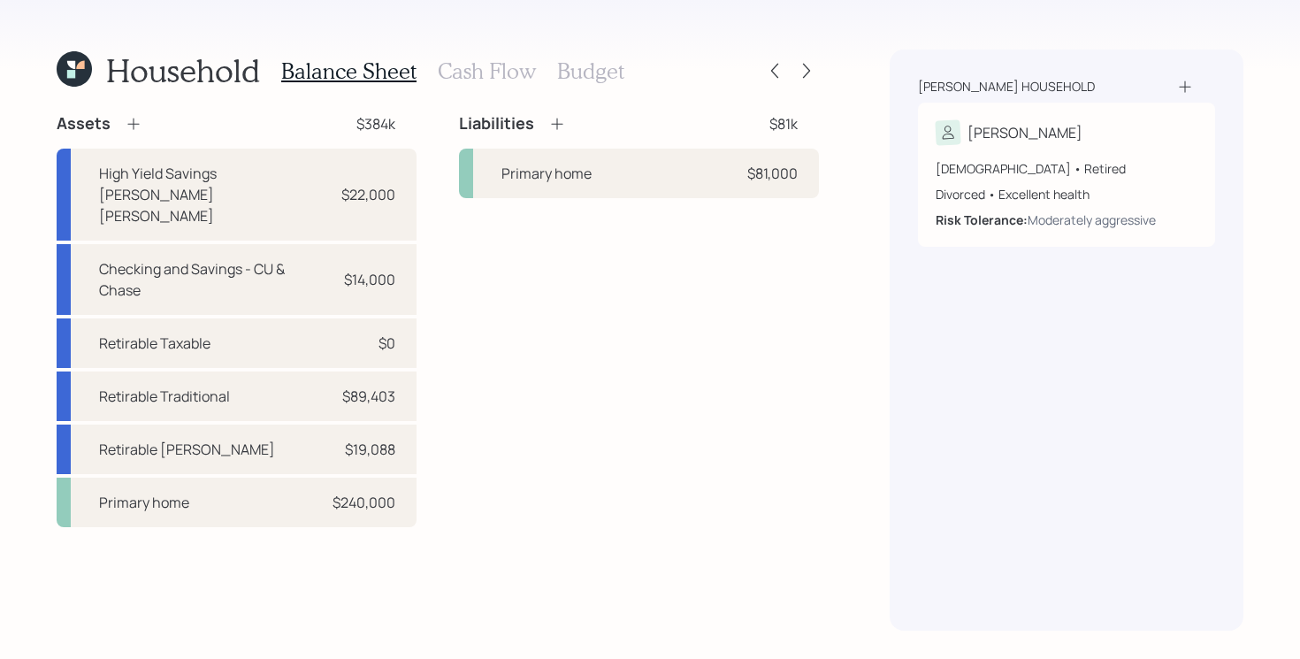
click at [490, 74] on h3 "Cash Flow" at bounding box center [487, 71] width 98 height 26
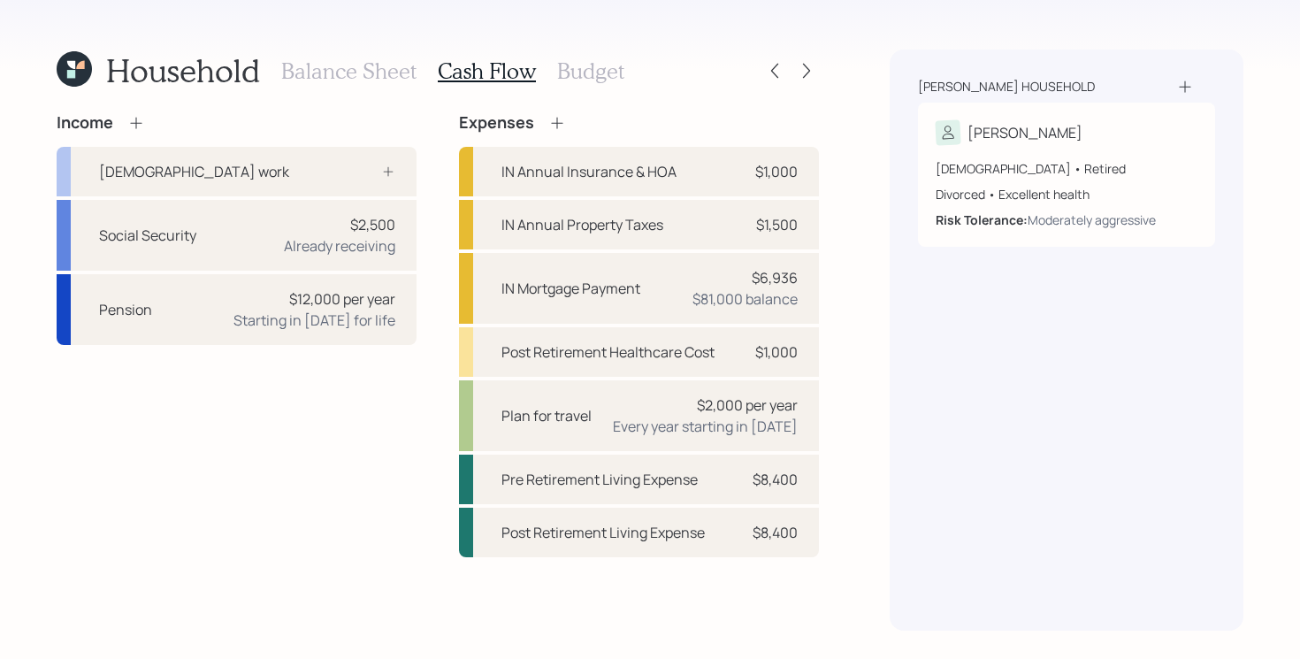
click at [588, 76] on h3 "Budget" at bounding box center [590, 71] width 67 height 26
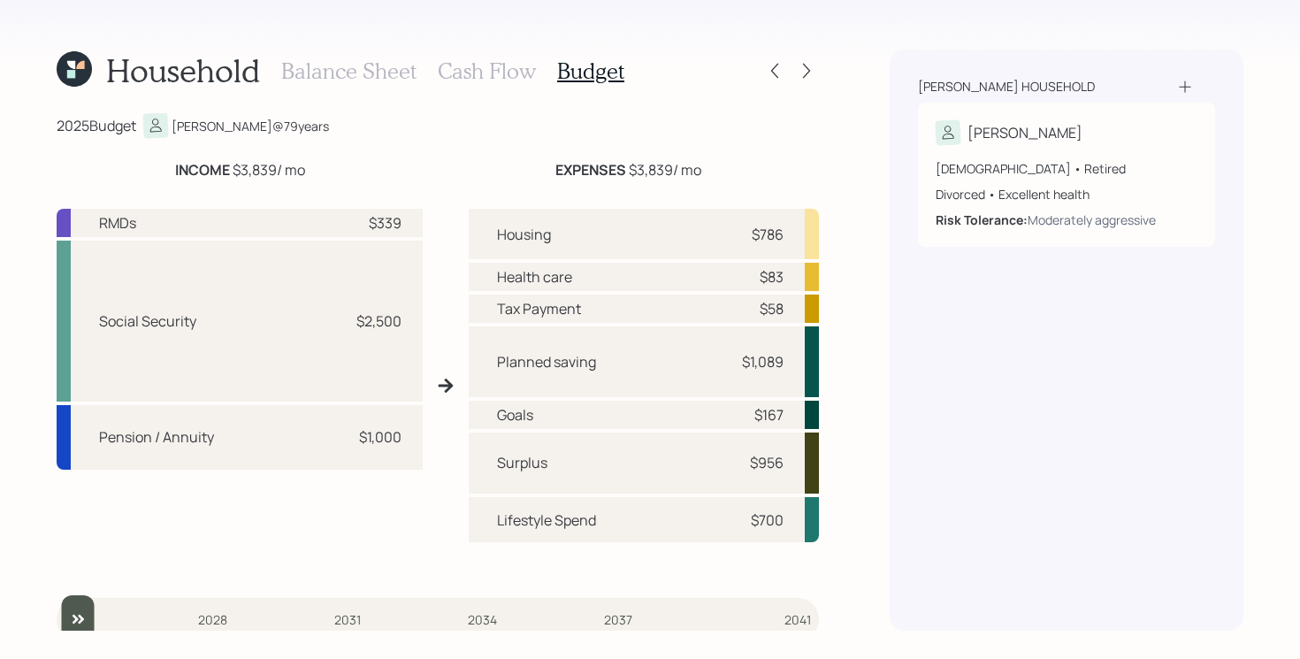
click at [442, 311] on div "RMDs $339 Social Security $2,500 Pension / Annuity $1,000 Housing $786 Health c…" at bounding box center [438, 386] width 763 height 382
click at [446, 146] on div "2025 Budget [PERSON_NAME] @ 79 years INCOME $3,839 / mo EXPENSES $3,839 / mo RM…" at bounding box center [438, 372] width 763 height 518
click at [449, 333] on div "RMDs $339 Social Security $2,500 Pension / Annuity $1,000 Housing $786 Health c…" at bounding box center [438, 386] width 763 height 382
click at [363, 72] on h3 "Balance Sheet" at bounding box center [348, 71] width 135 height 26
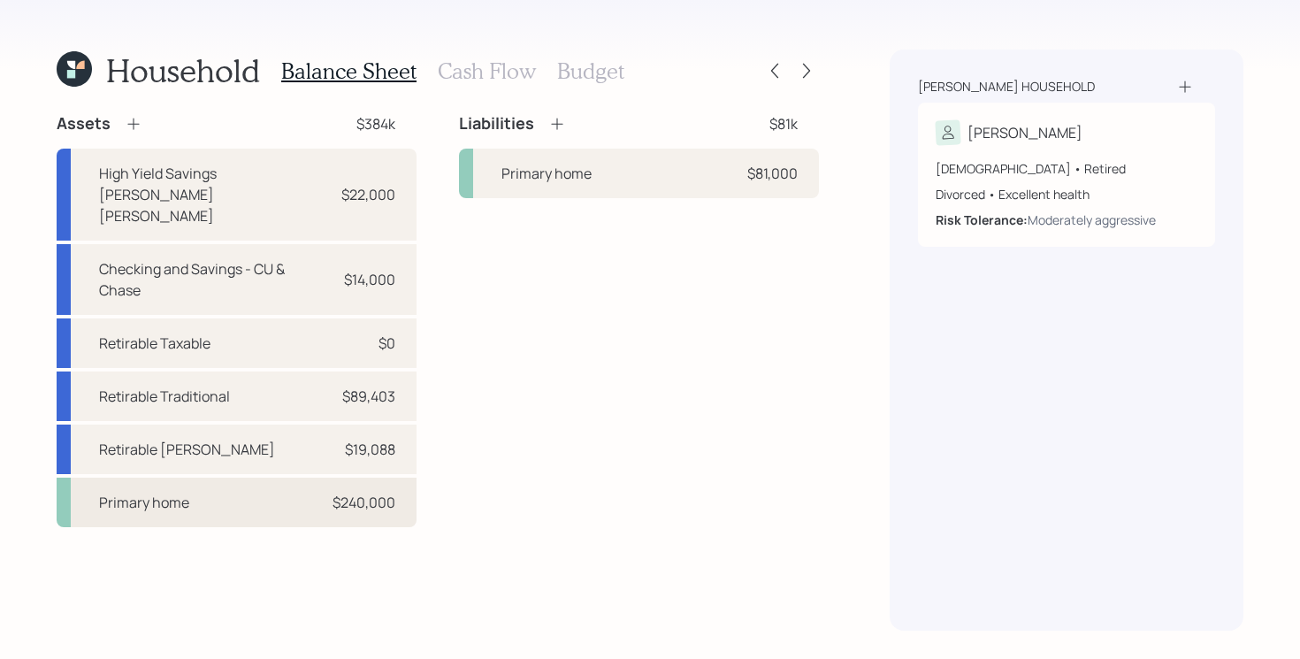
click at [224, 478] on div "Primary home $240,000" at bounding box center [237, 503] width 360 height 50
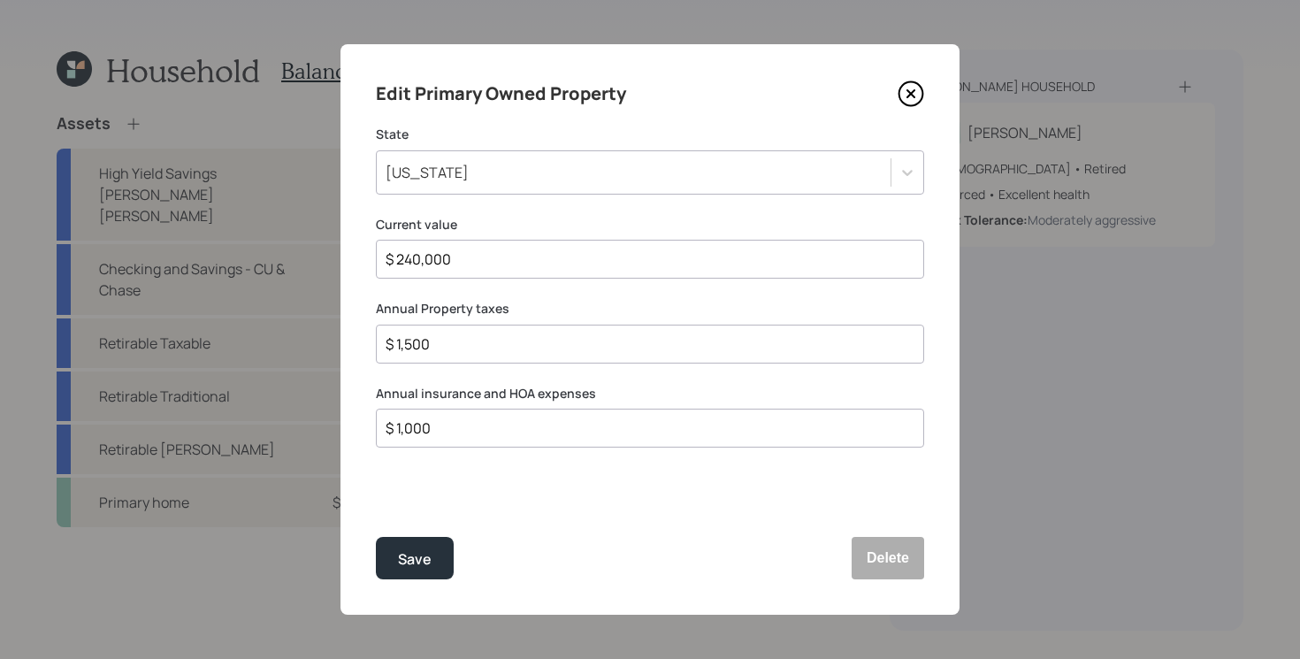
click at [918, 104] on icon at bounding box center [911, 94] width 27 height 27
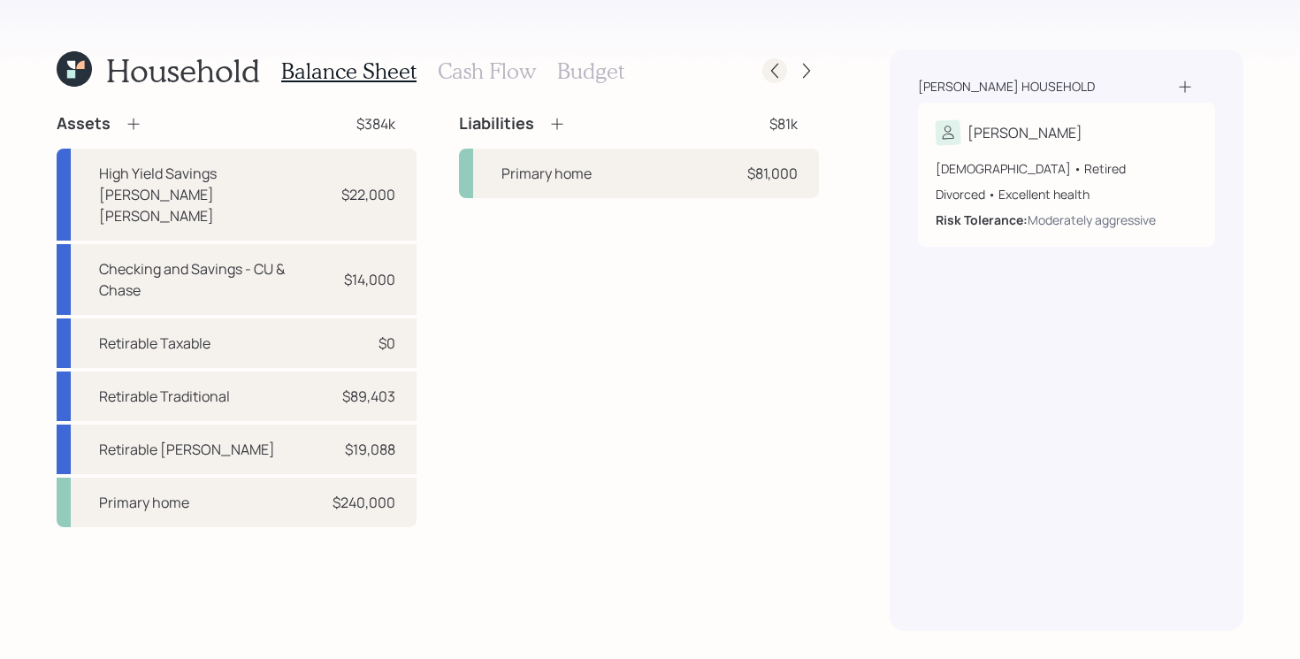
click at [770, 77] on icon at bounding box center [775, 71] width 18 height 18
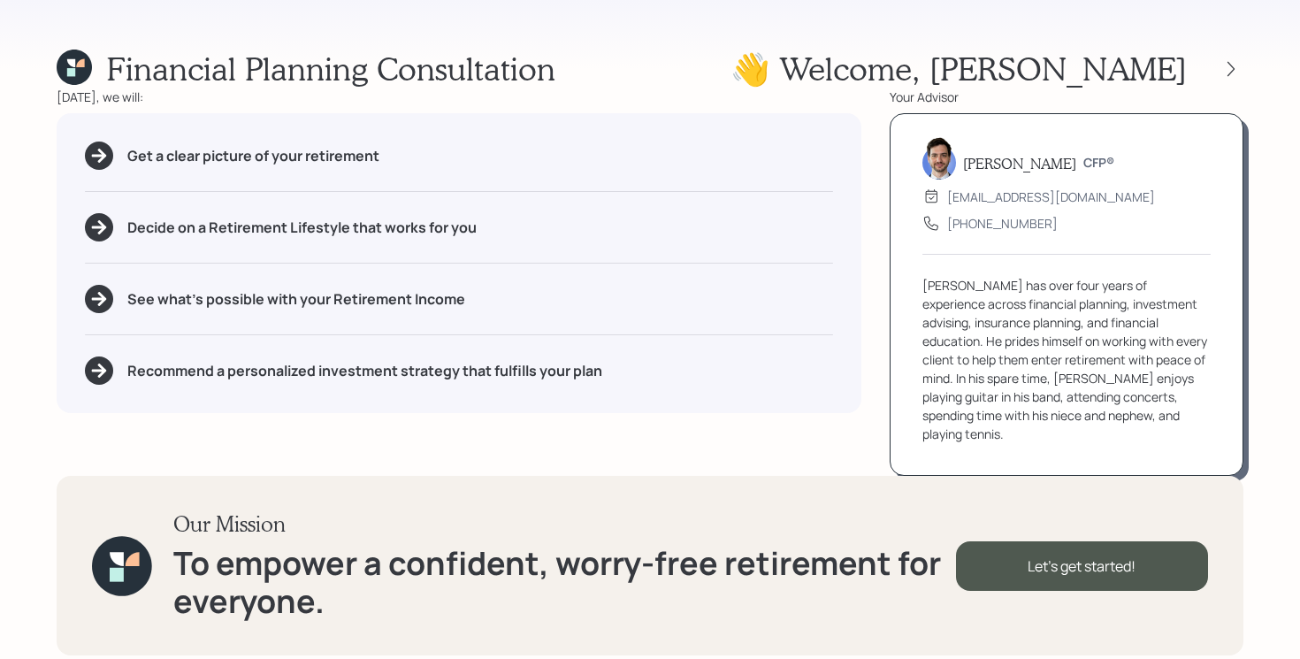
click at [1216, 65] on div at bounding box center [1215, 69] width 57 height 25
click at [1229, 65] on icon at bounding box center [1232, 69] width 18 height 18
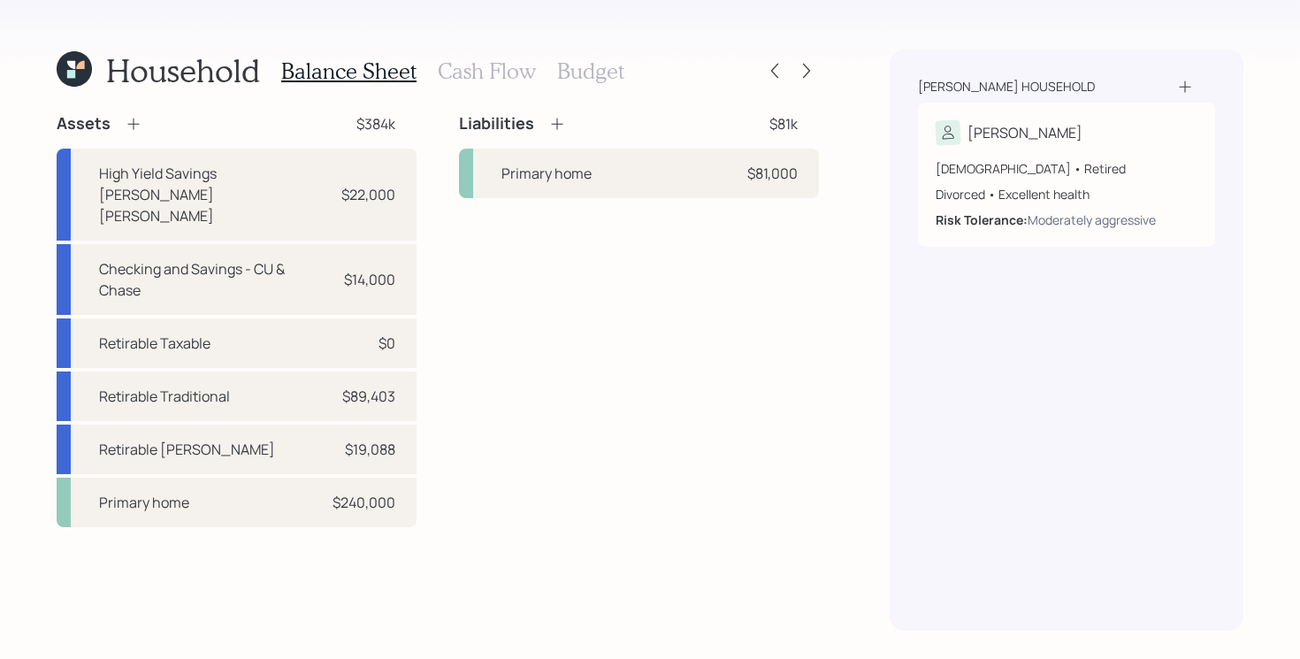
click at [815, 83] on div "Household Balance Sheet Cash Flow Budget" at bounding box center [438, 71] width 763 height 42
click at [808, 73] on icon at bounding box center [806, 71] width 7 height 15
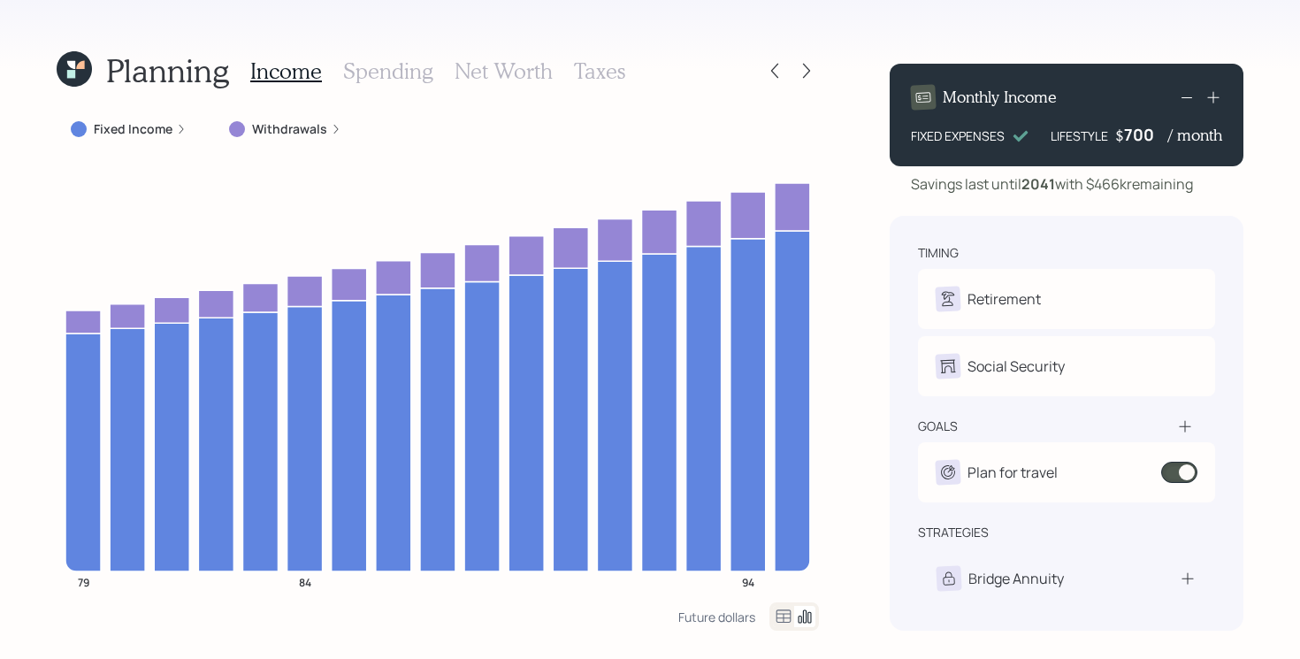
click at [148, 135] on label "Fixed Income" at bounding box center [133, 129] width 79 height 18
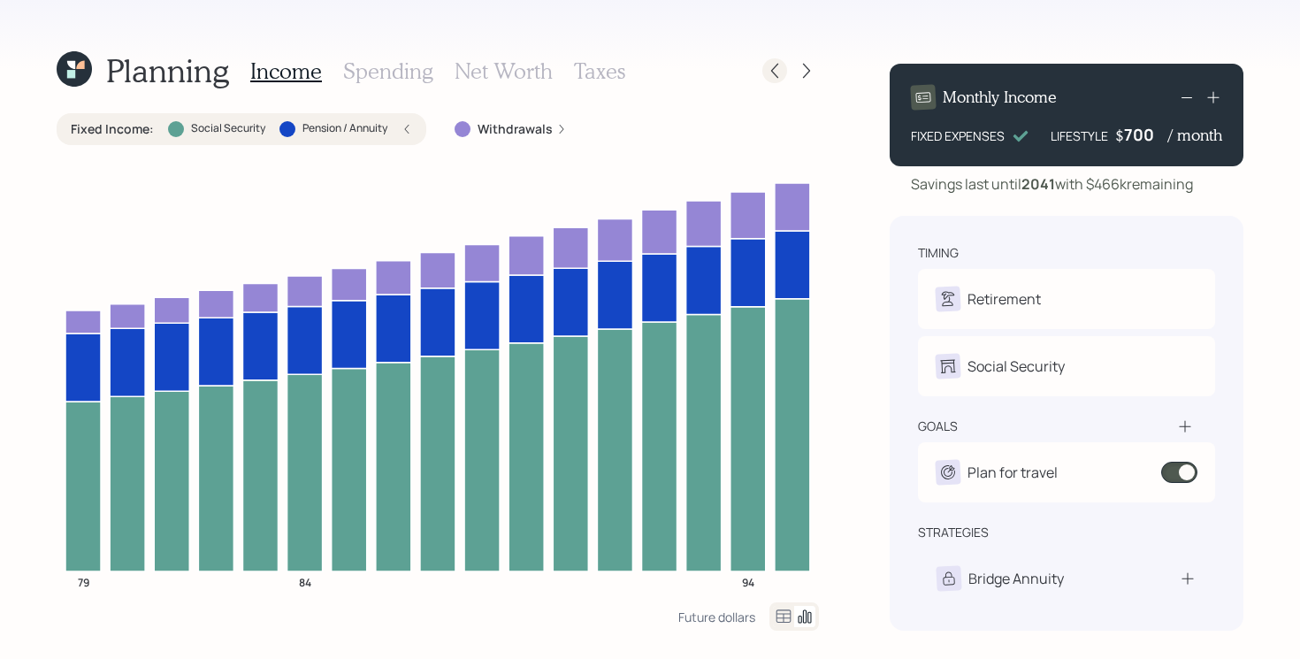
click at [766, 73] on icon at bounding box center [775, 71] width 18 height 18
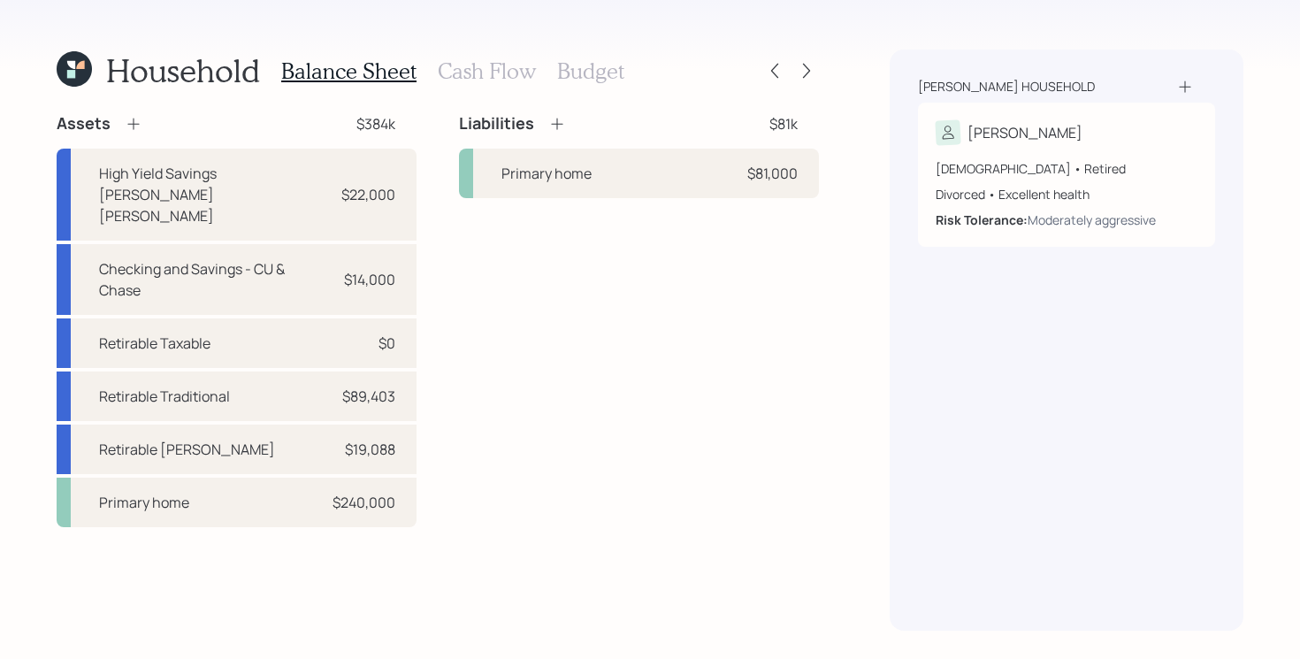
click at [470, 68] on h3 "Cash Flow" at bounding box center [487, 71] width 98 height 26
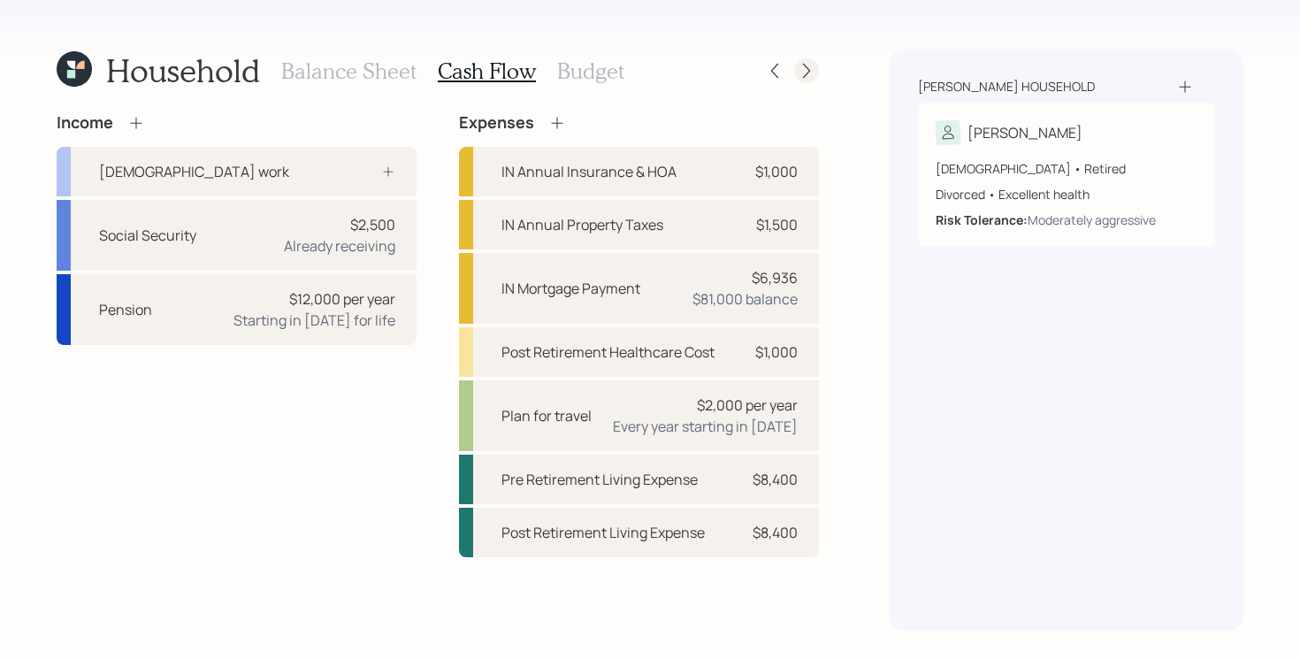
click at [801, 63] on icon at bounding box center [807, 71] width 18 height 18
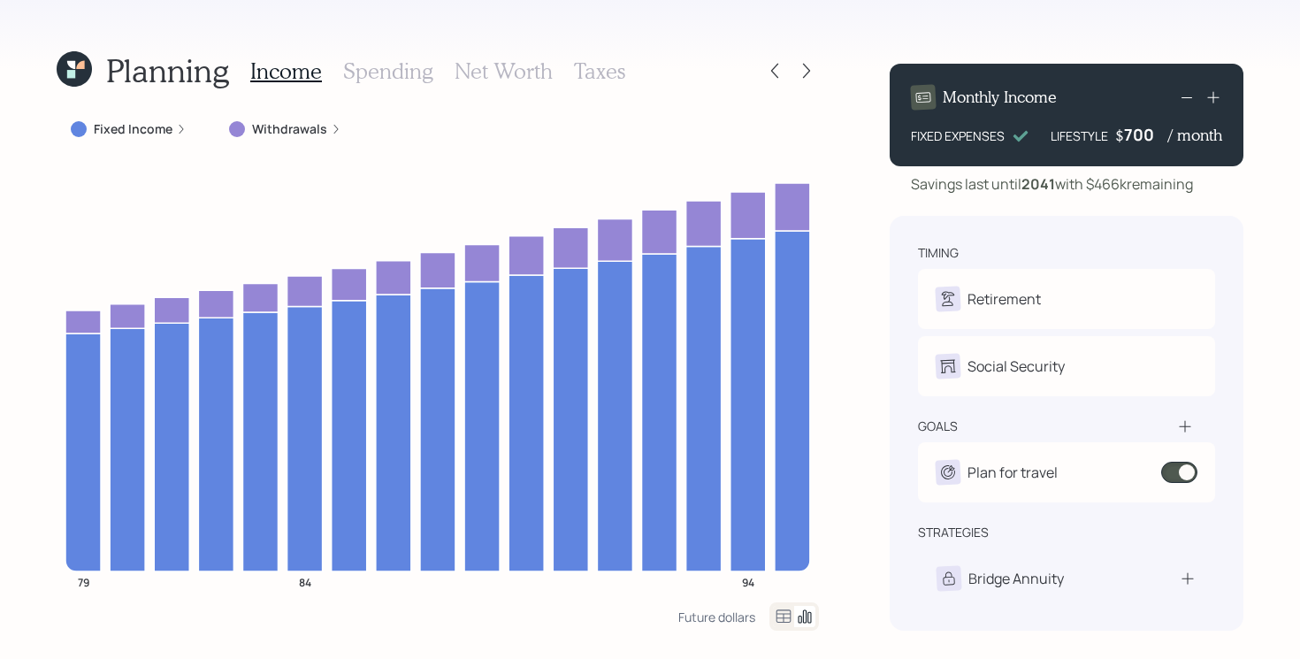
click at [65, 68] on icon at bounding box center [74, 68] width 35 height 35
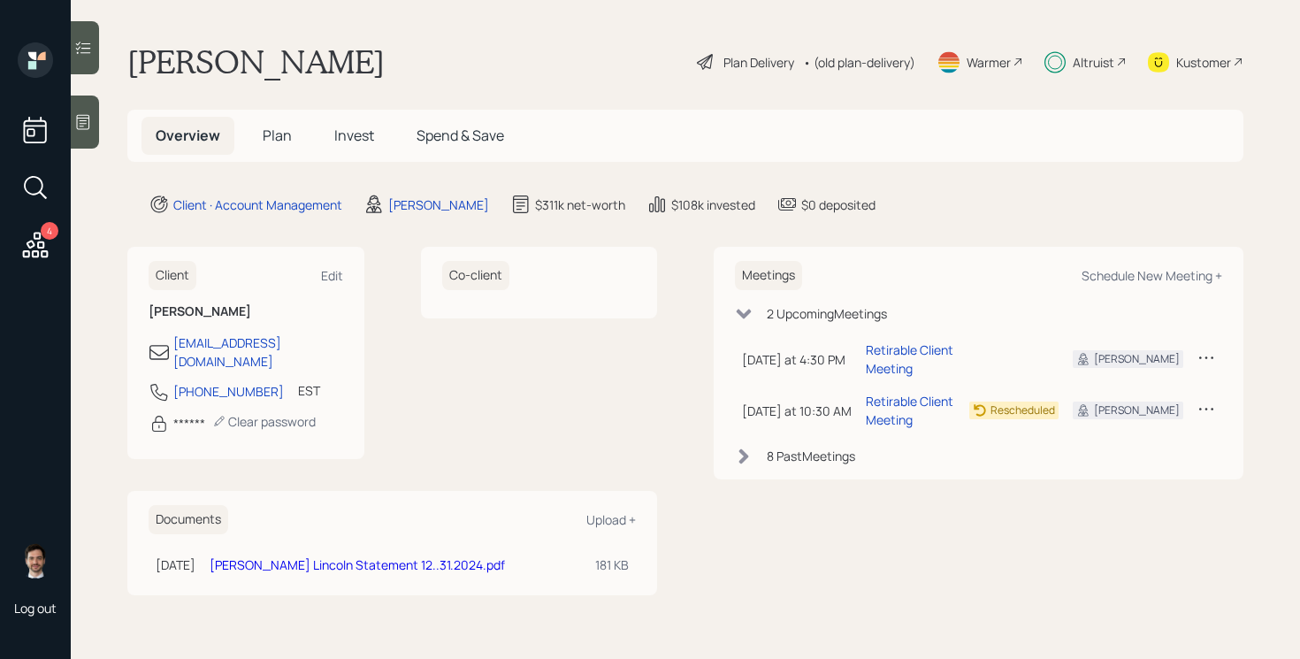
click at [349, 134] on span "Invest" at bounding box center [354, 135] width 40 height 19
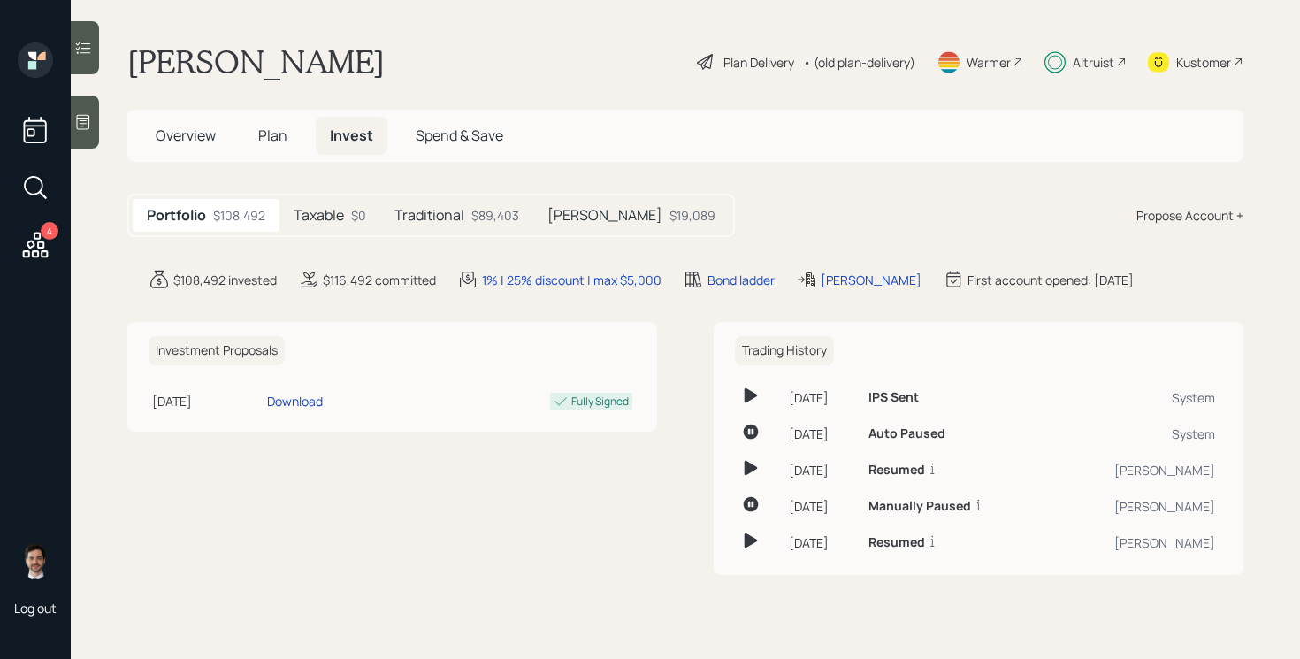
click at [739, 68] on div "Plan Delivery" at bounding box center [759, 62] width 71 height 19
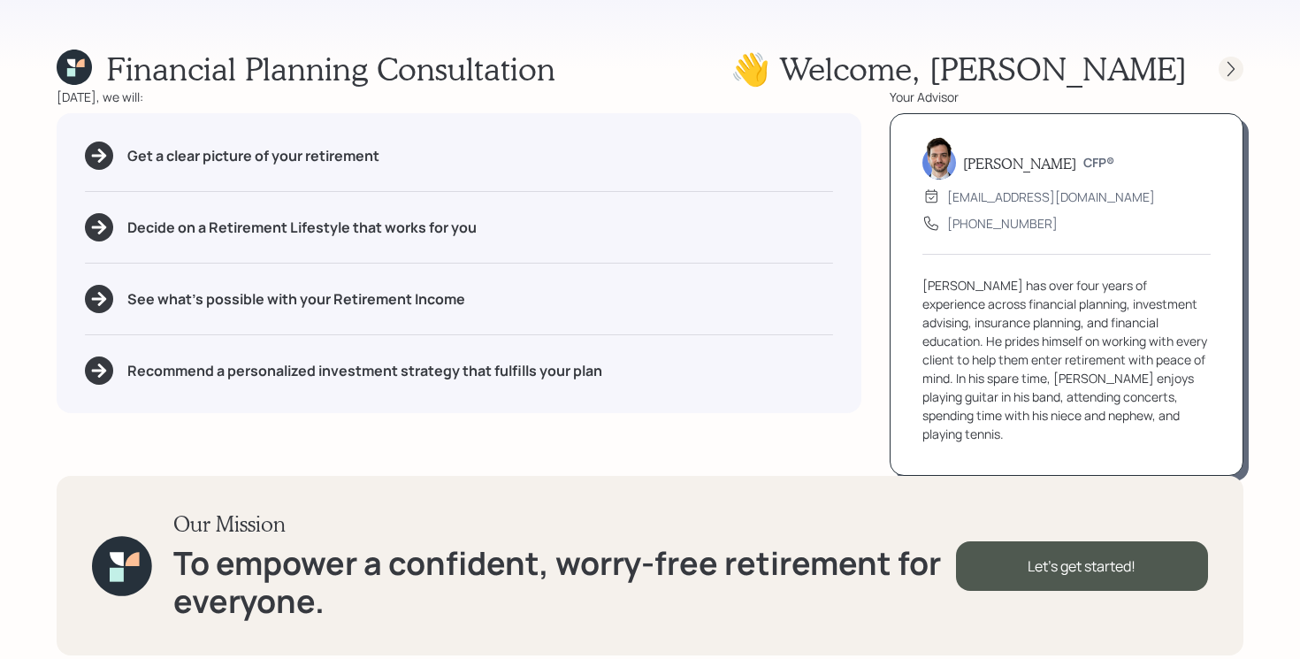
click at [1232, 77] on icon at bounding box center [1232, 69] width 18 height 18
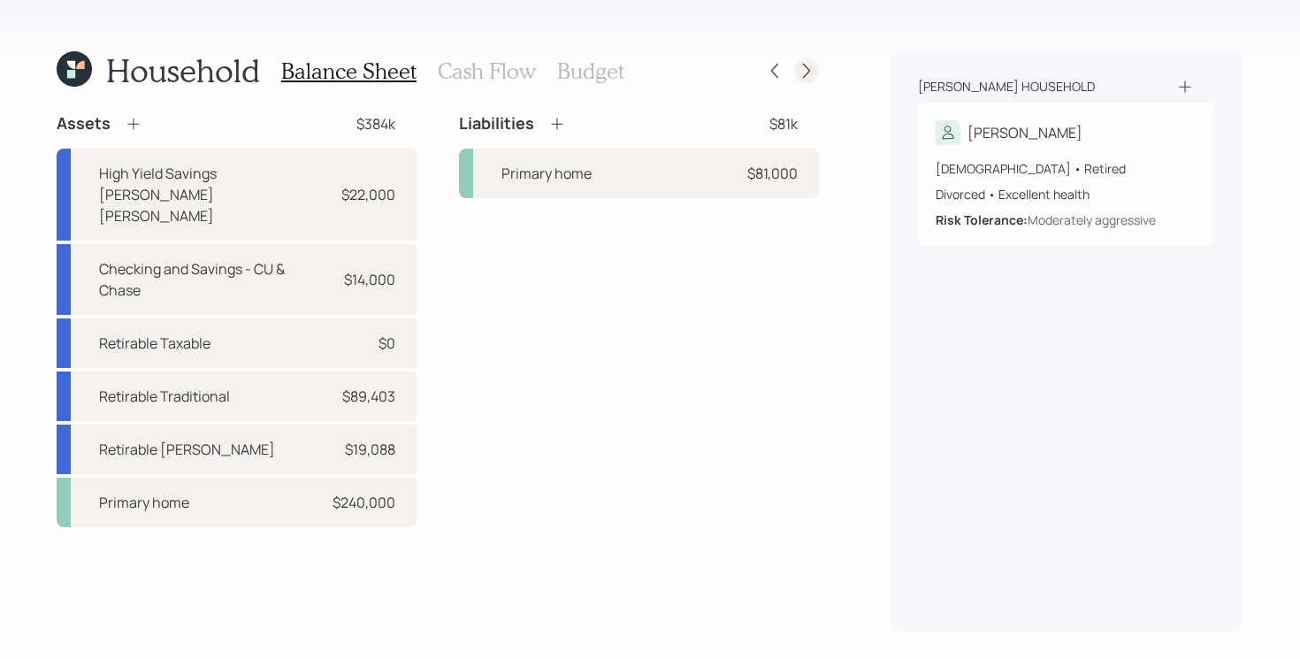
click at [808, 66] on icon at bounding box center [807, 71] width 18 height 18
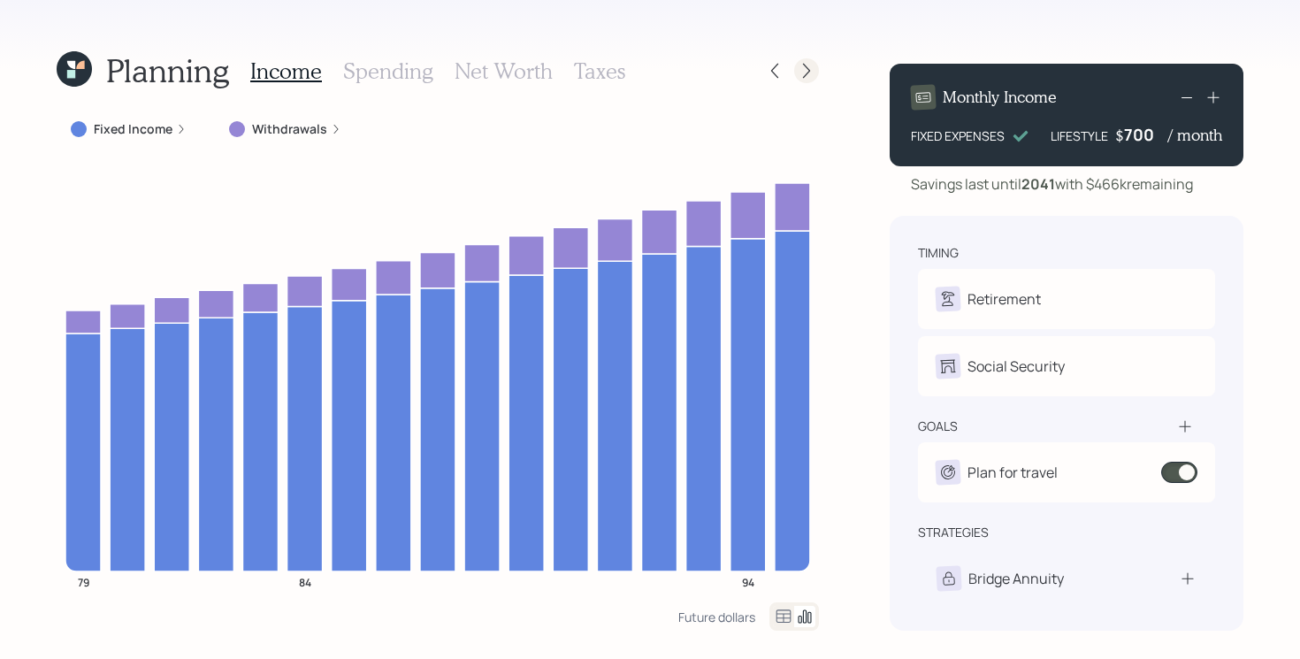
click at [808, 71] on icon at bounding box center [807, 71] width 18 height 18
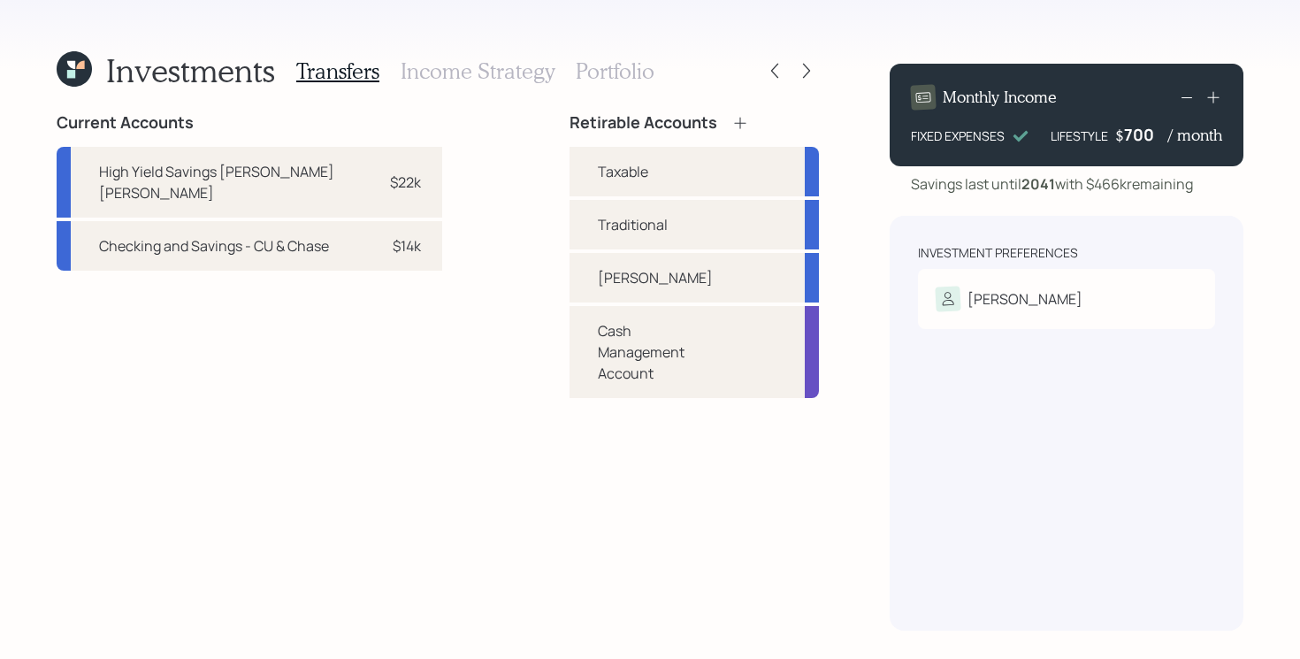
click at [640, 62] on h3 "Portfolio" at bounding box center [615, 71] width 79 height 26
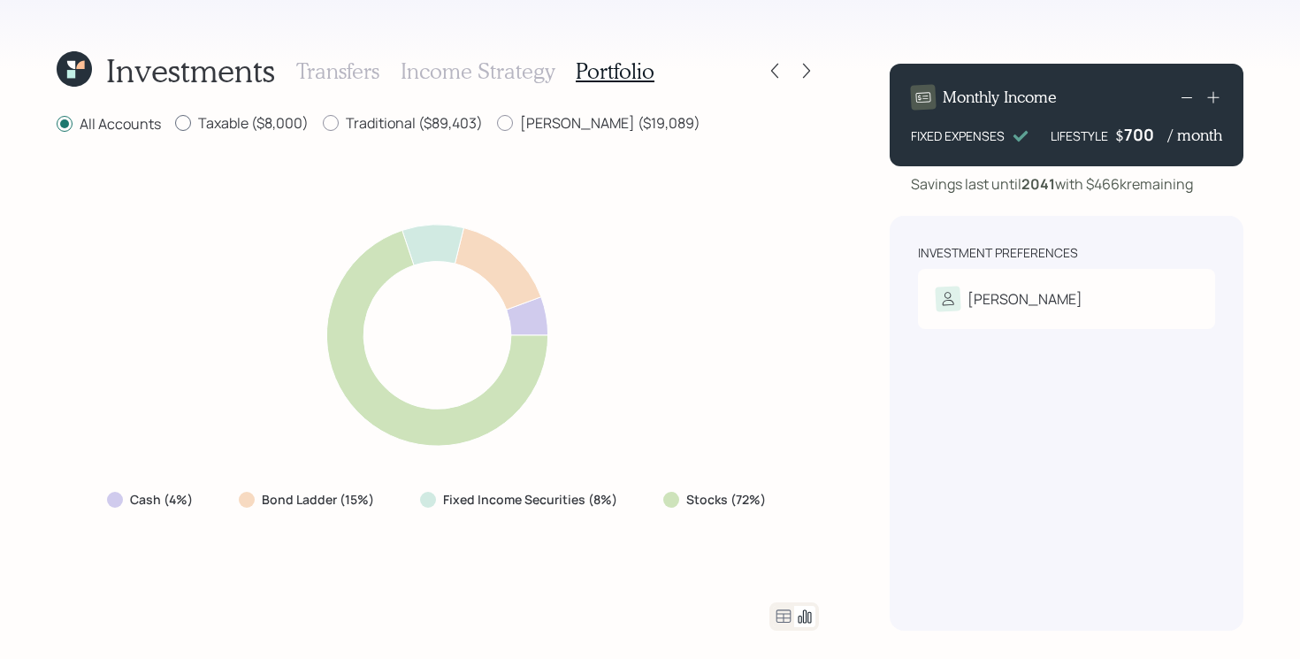
click at [258, 129] on label "Taxable ($8,000)" at bounding box center [242, 122] width 134 height 19
click at [175, 124] on input "Taxable ($8,000)" at bounding box center [174, 123] width 1 height 1
radio input "true"
radio input "false"
